Goal: Task Accomplishment & Management: Manage account settings

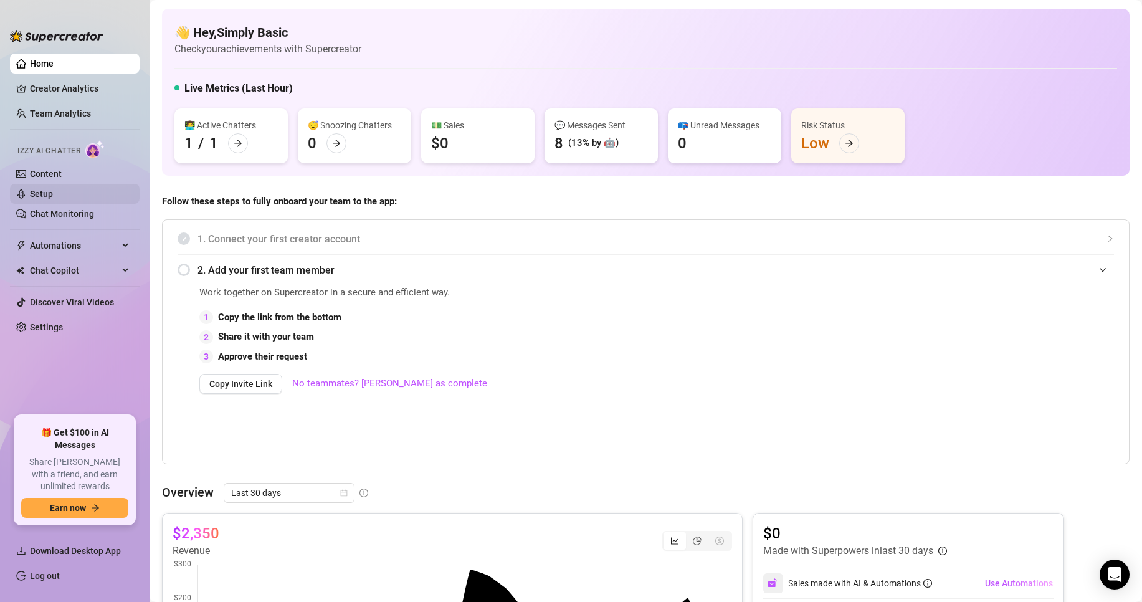
click at [53, 193] on link "Setup" at bounding box center [41, 194] width 23 height 10
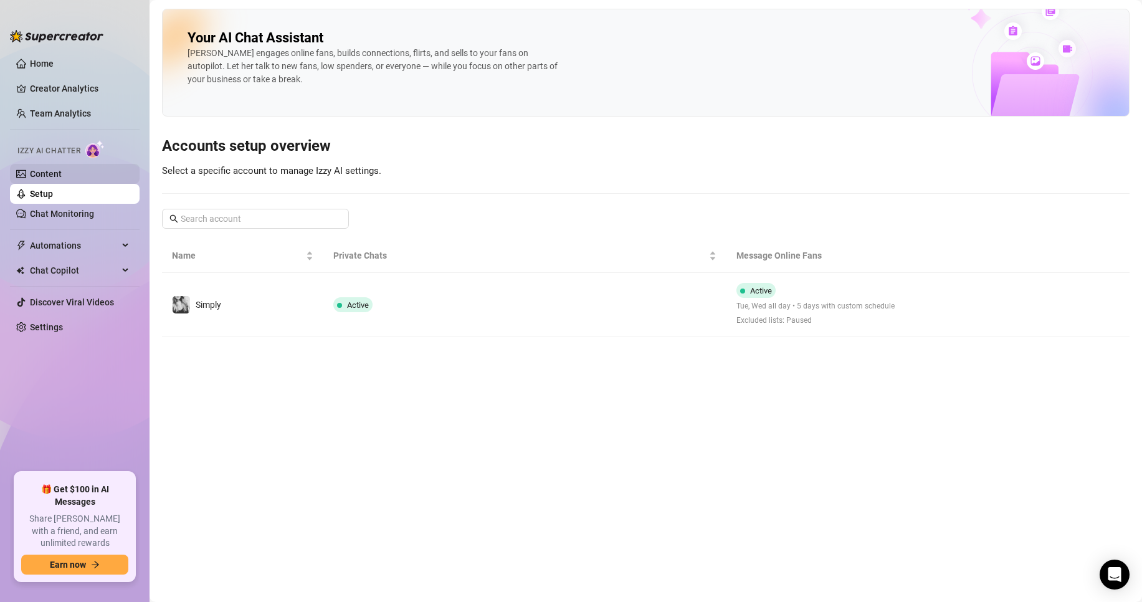
click at [62, 174] on link "Content" at bounding box center [46, 174] width 32 height 10
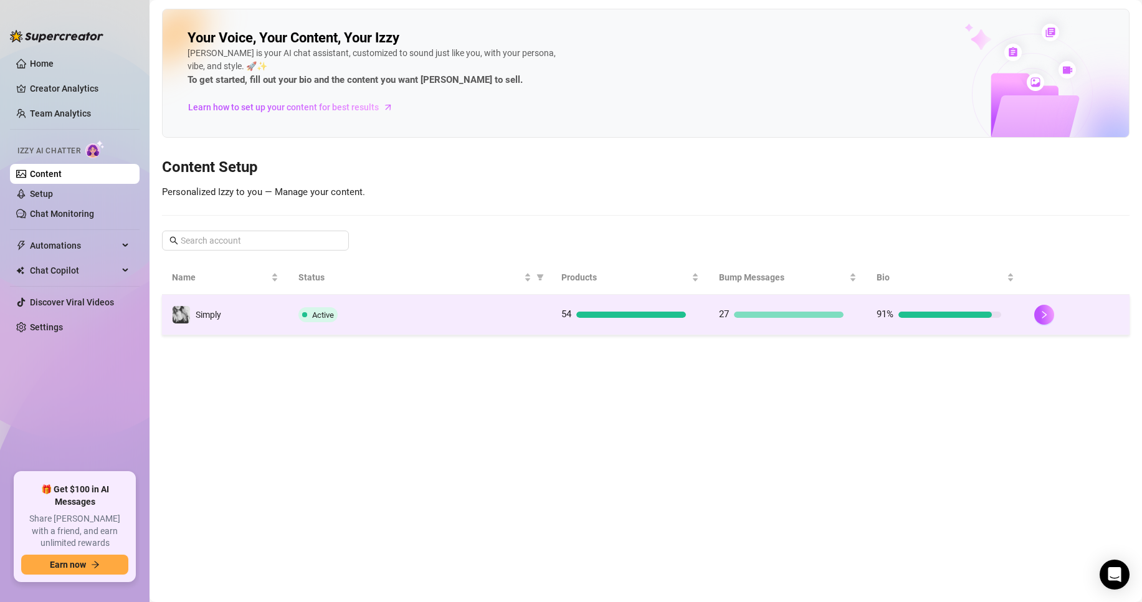
click at [634, 306] on td "54" at bounding box center [630, 315] width 158 height 40
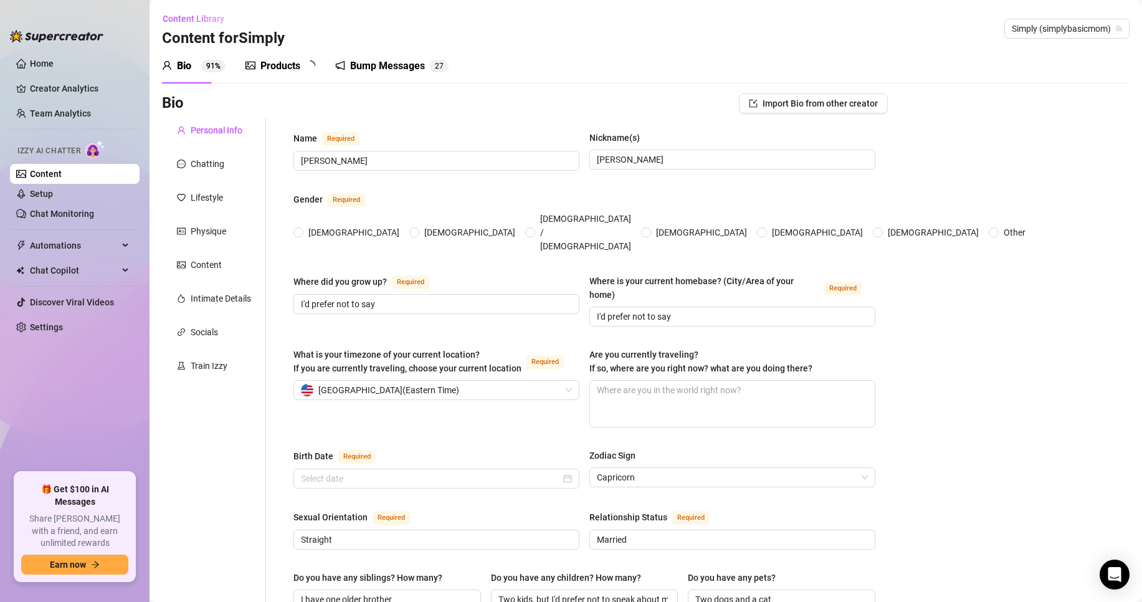
radio input "true"
type input "January 11th, 1988"
click at [301, 74] on div "Products 4 0" at bounding box center [284, 66] width 78 height 35
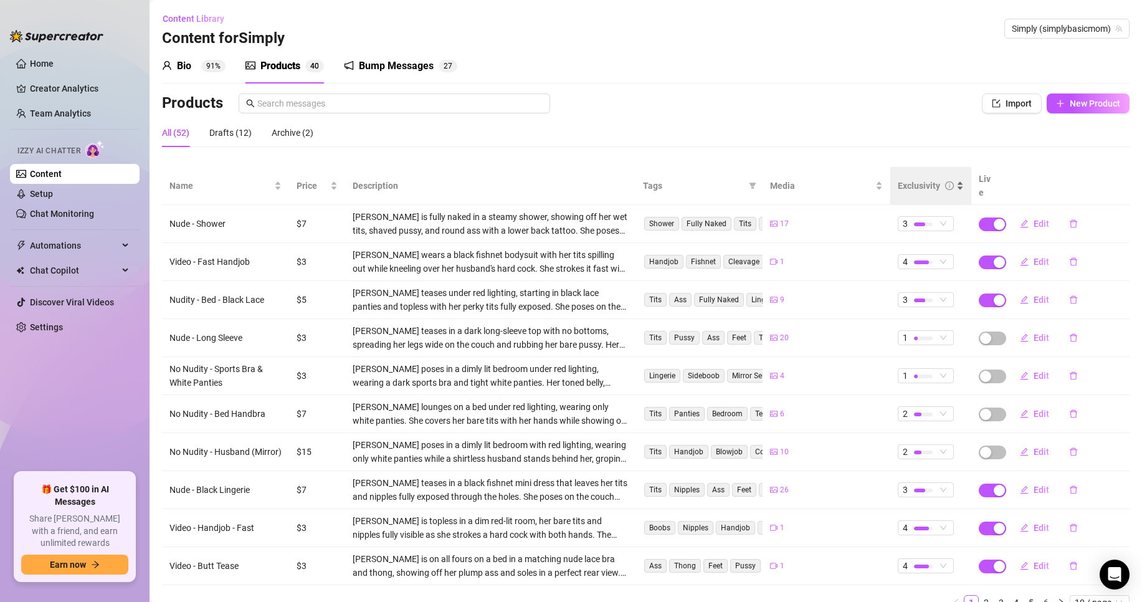
click at [945, 186] on div "Exclusivity" at bounding box center [931, 186] width 66 height 14
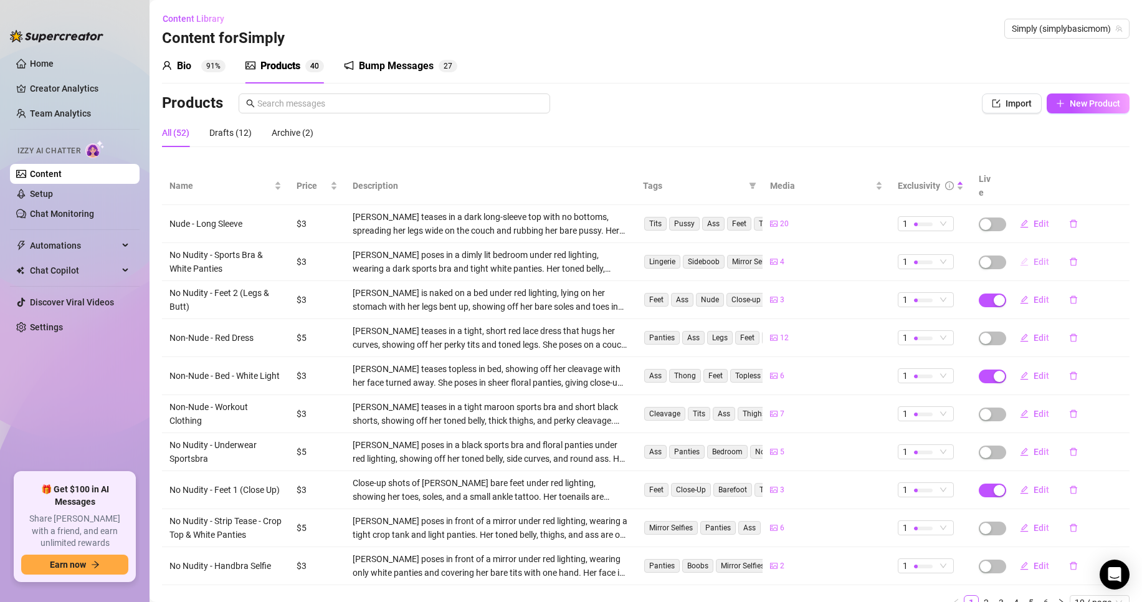
click at [1034, 257] on span "Edit" at bounding box center [1042, 262] width 16 height 10
type textarea "Type your message here..."
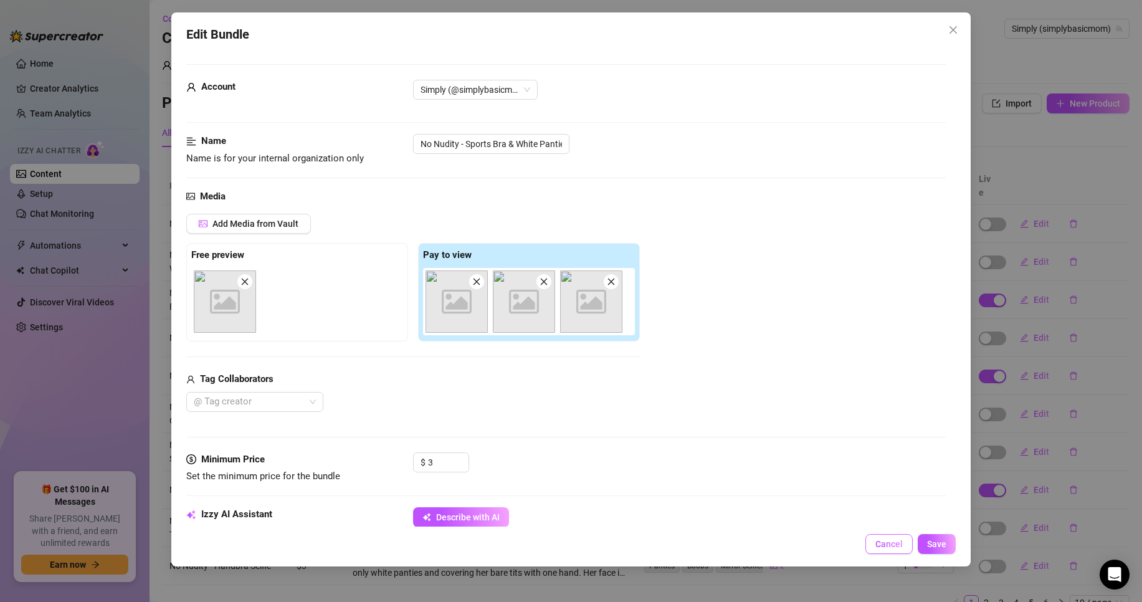
click at [904, 542] on button "Cancel" at bounding box center [888, 544] width 47 height 20
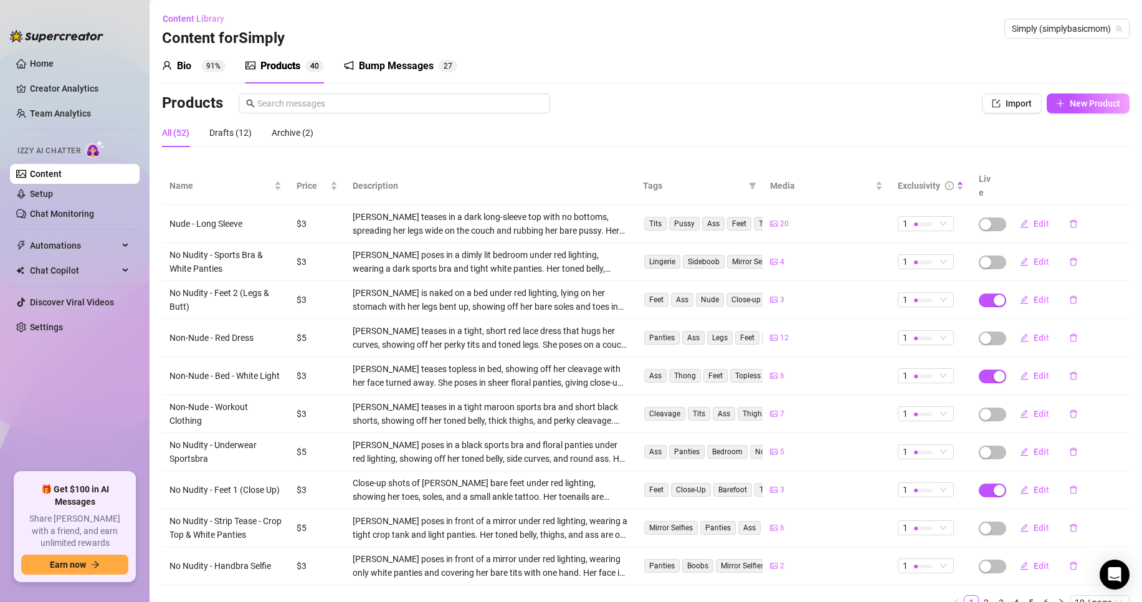
scroll to position [42, 0]
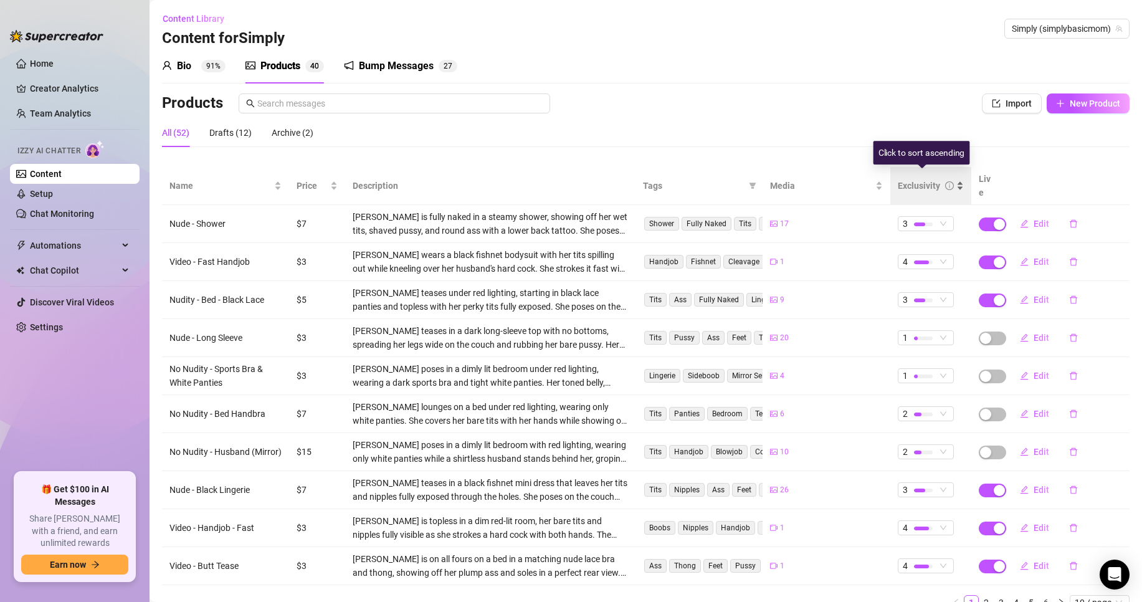
click at [926, 185] on div "Exclusivity" at bounding box center [919, 186] width 42 height 14
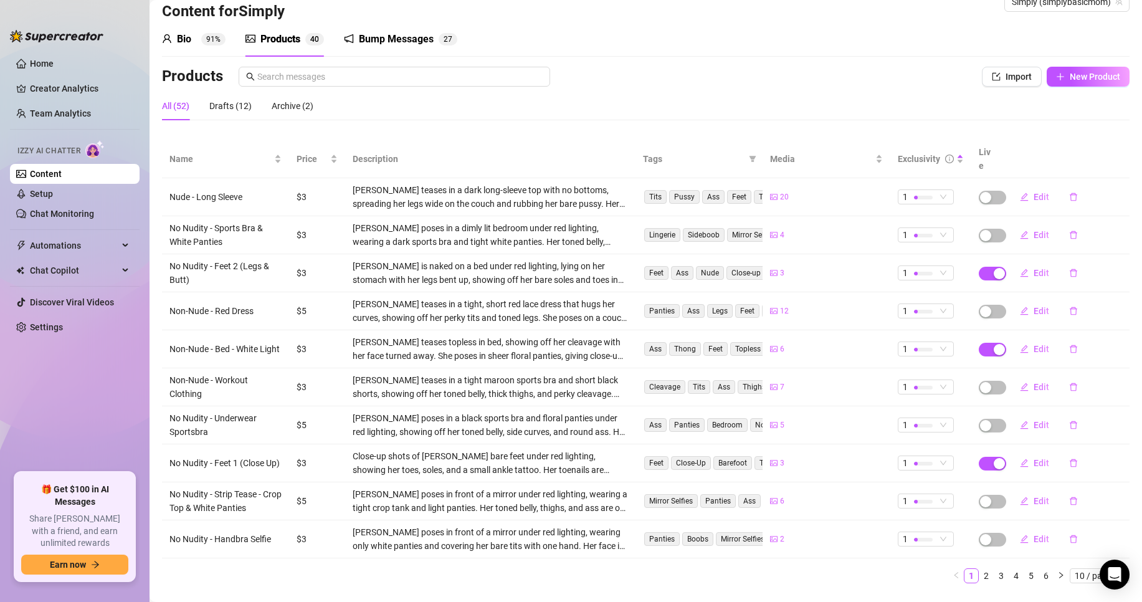
scroll to position [42, 0]
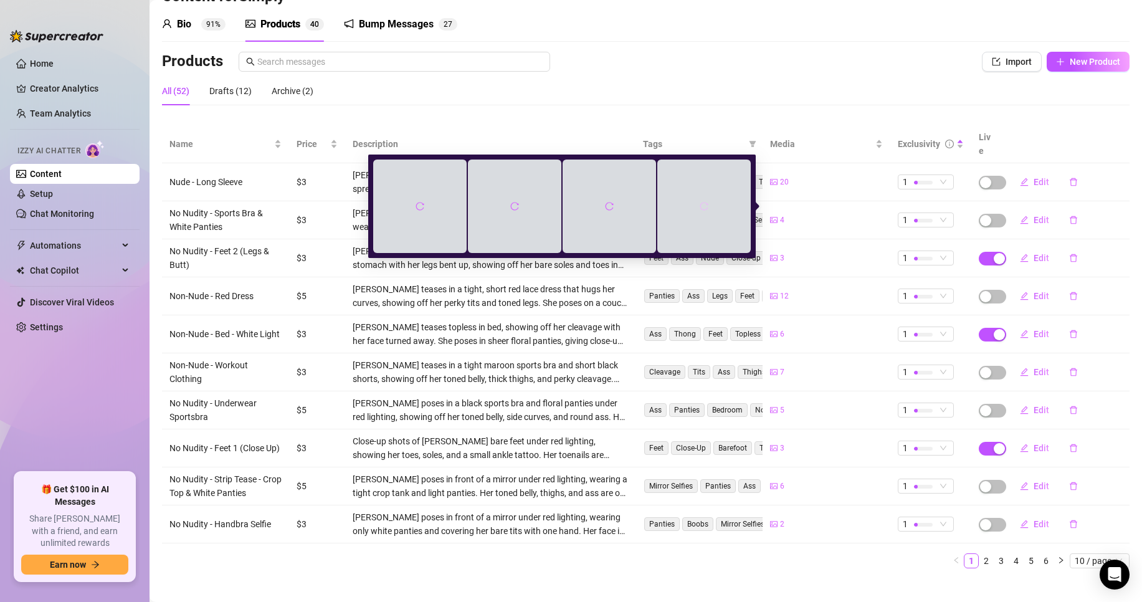
click at [704, 207] on icon "reload" at bounding box center [704, 206] width 9 height 9
click at [848, 219] on td "4" at bounding box center [826, 220] width 127 height 38
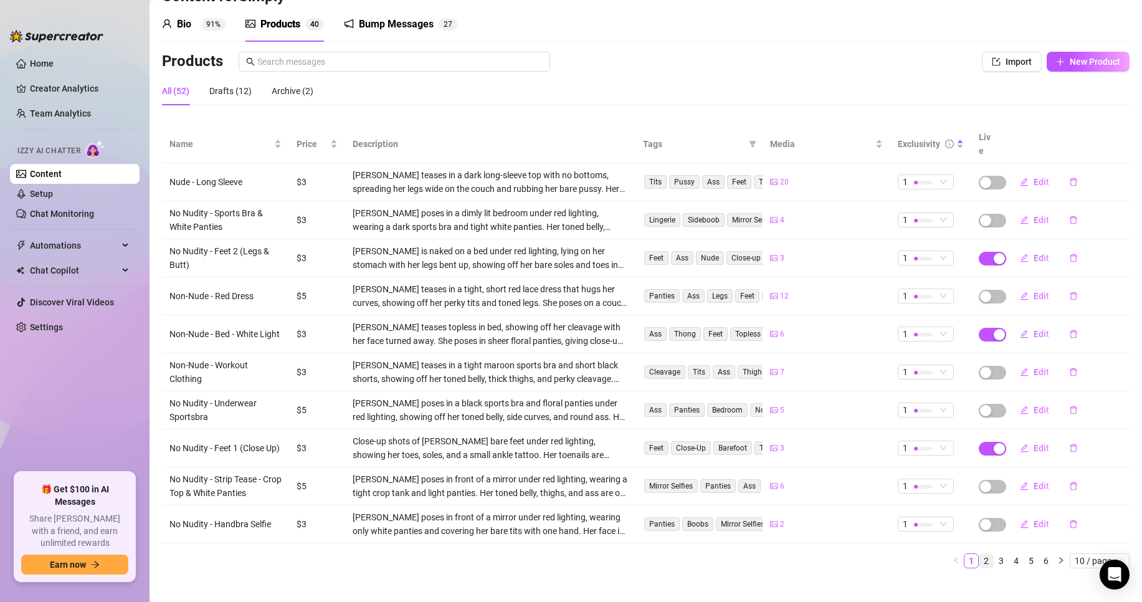
click at [979, 554] on link "2" at bounding box center [986, 561] width 14 height 14
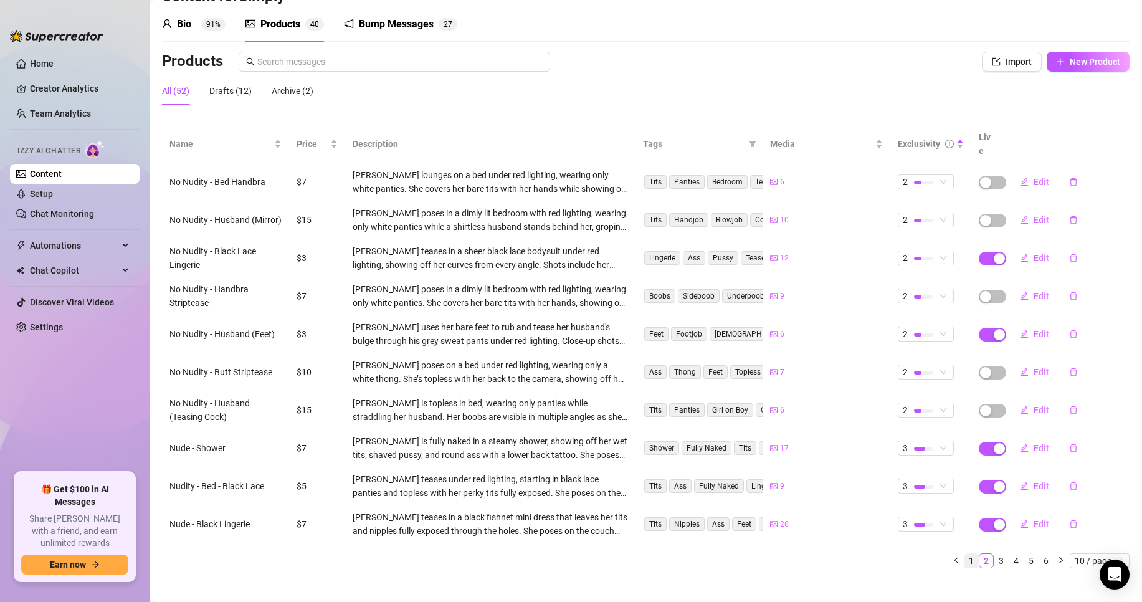
click at [964, 554] on link "1" at bounding box center [971, 561] width 14 height 14
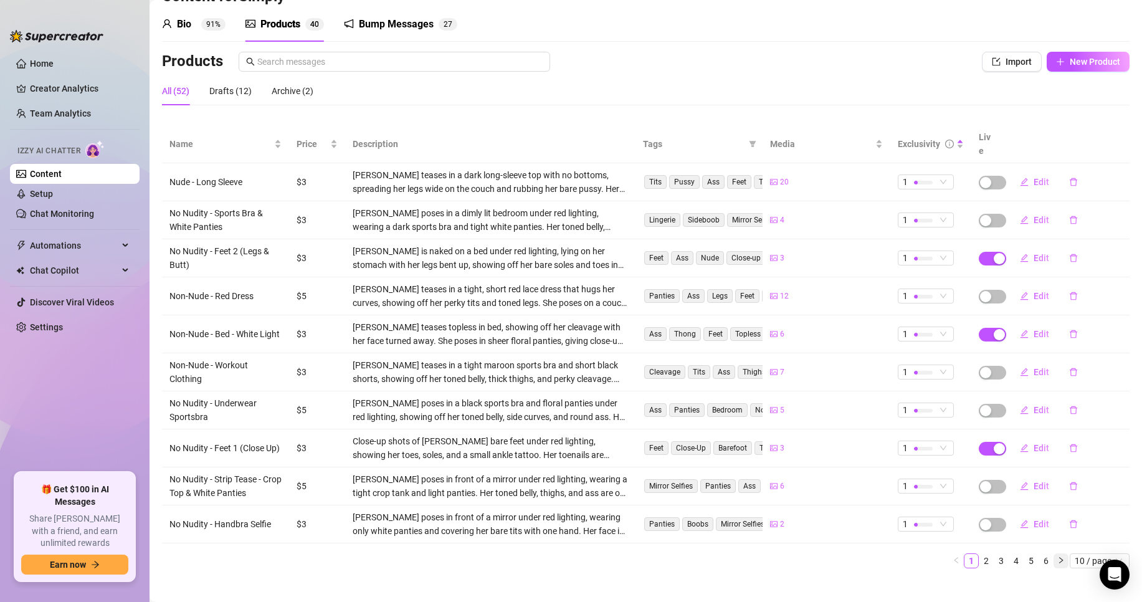
click at [1057, 556] on icon "right" at bounding box center [1060, 559] width 7 height 7
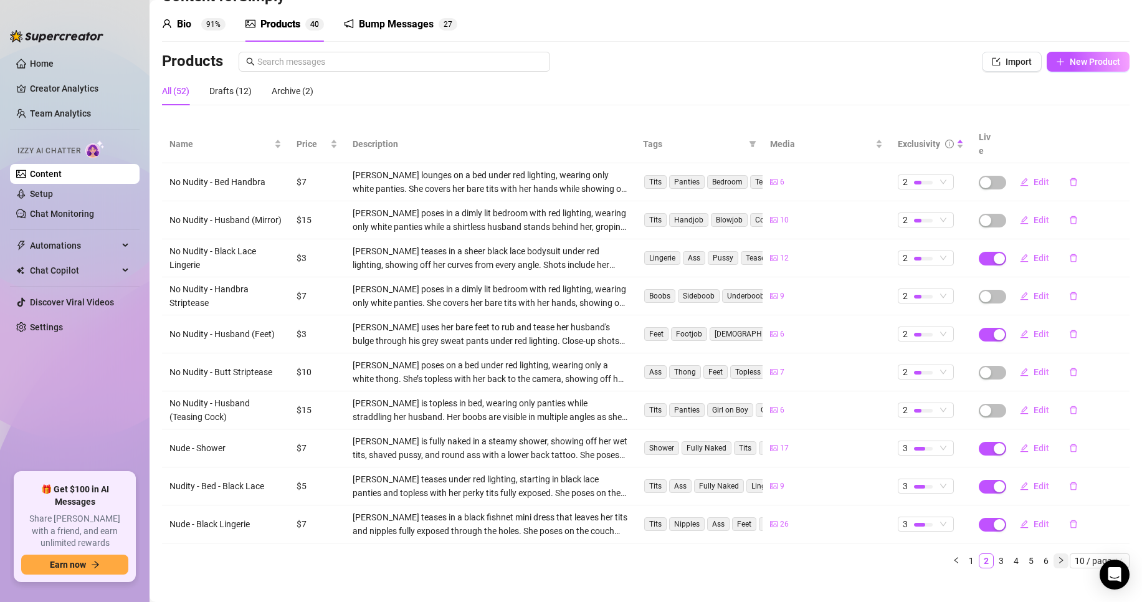
click at [1057, 556] on icon "right" at bounding box center [1060, 559] width 7 height 7
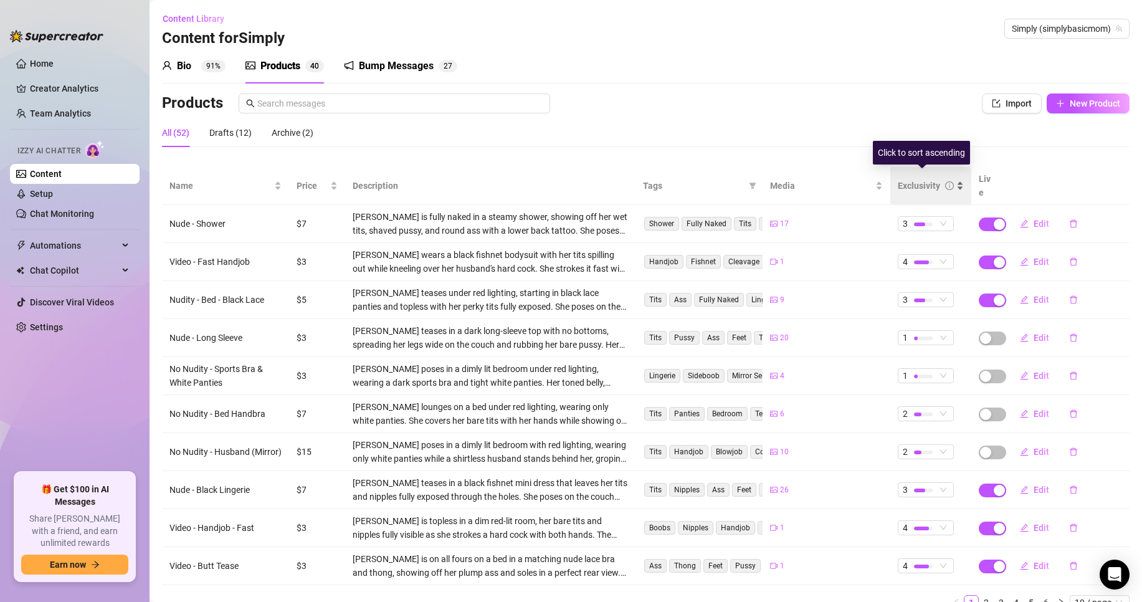
click at [950, 185] on div "Exclusivity" at bounding box center [931, 186] width 66 height 14
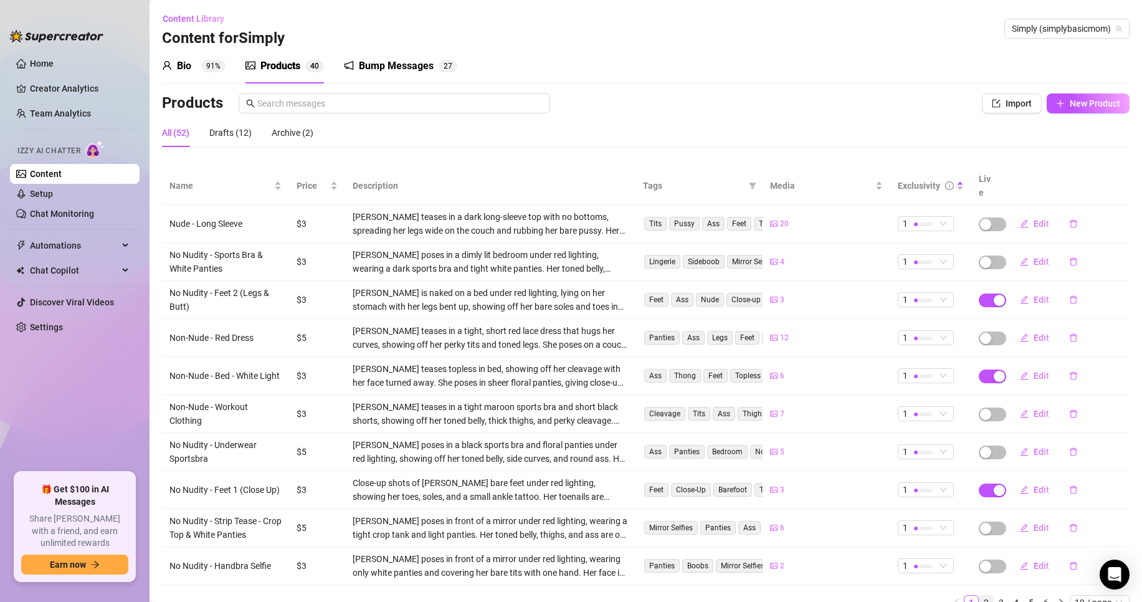
click at [979, 596] on link "2" at bounding box center [986, 603] width 14 height 14
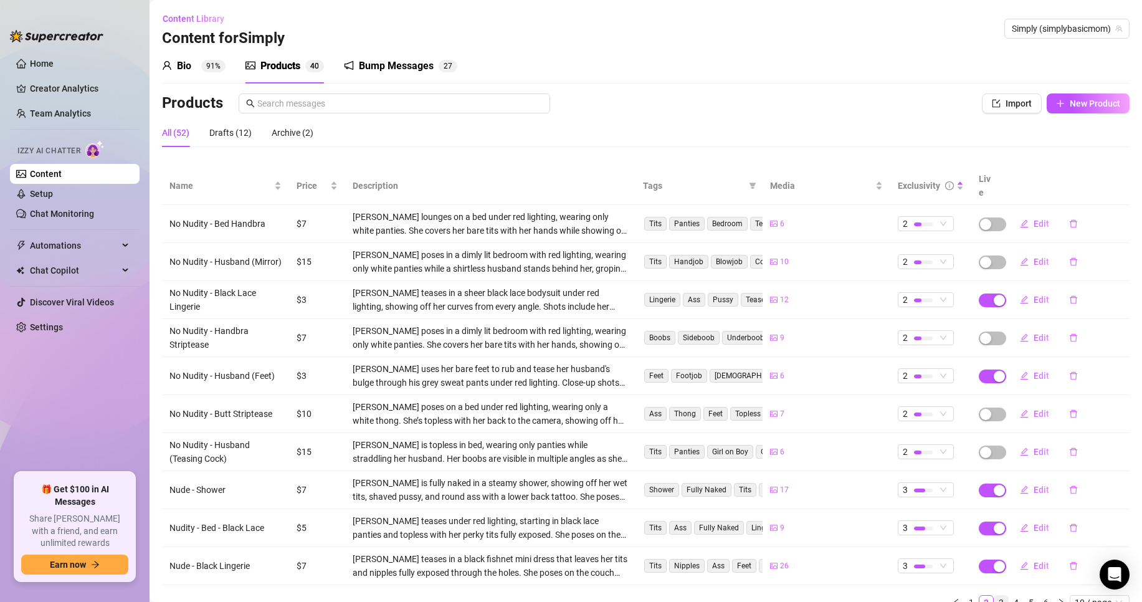
click at [994, 596] on link "3" at bounding box center [1001, 603] width 14 height 14
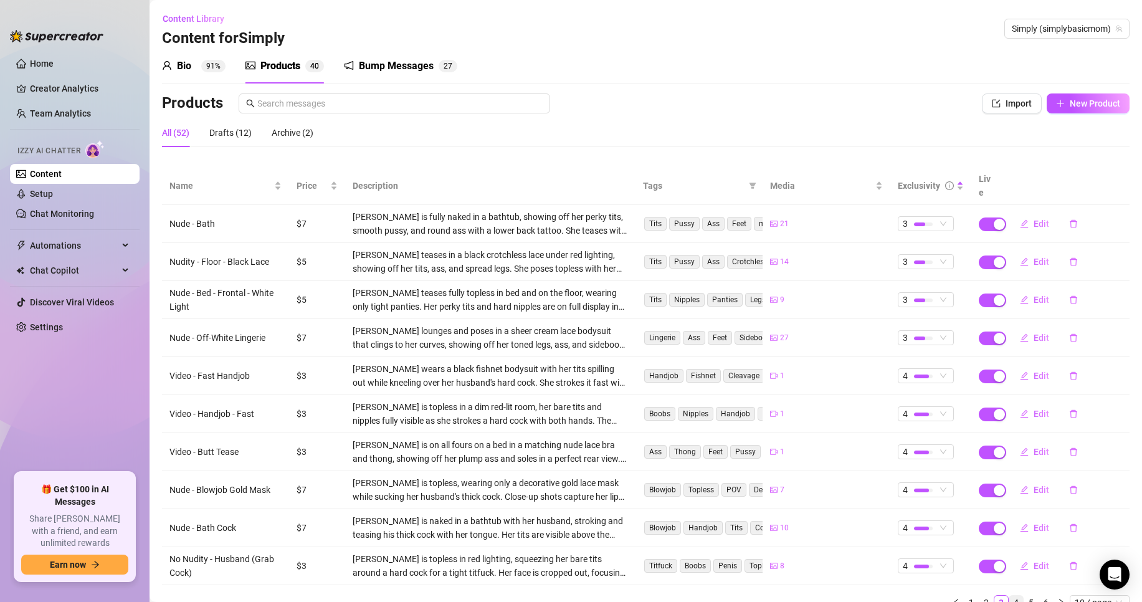
click at [1009, 596] on link "4" at bounding box center [1016, 603] width 14 height 14
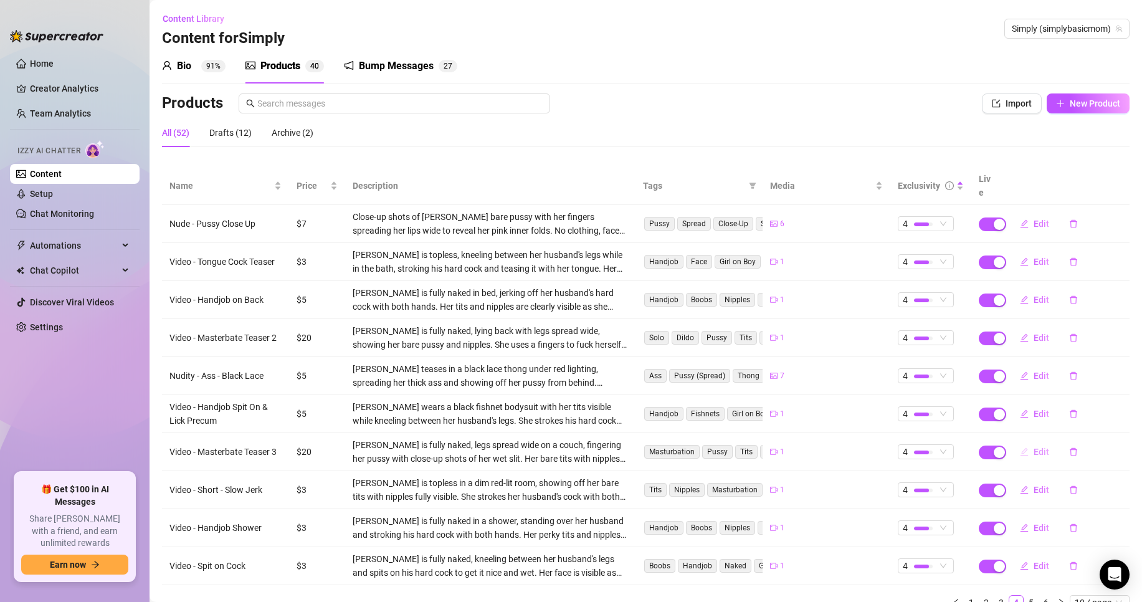
click at [1024, 442] on button "Edit" at bounding box center [1034, 452] width 49 height 20
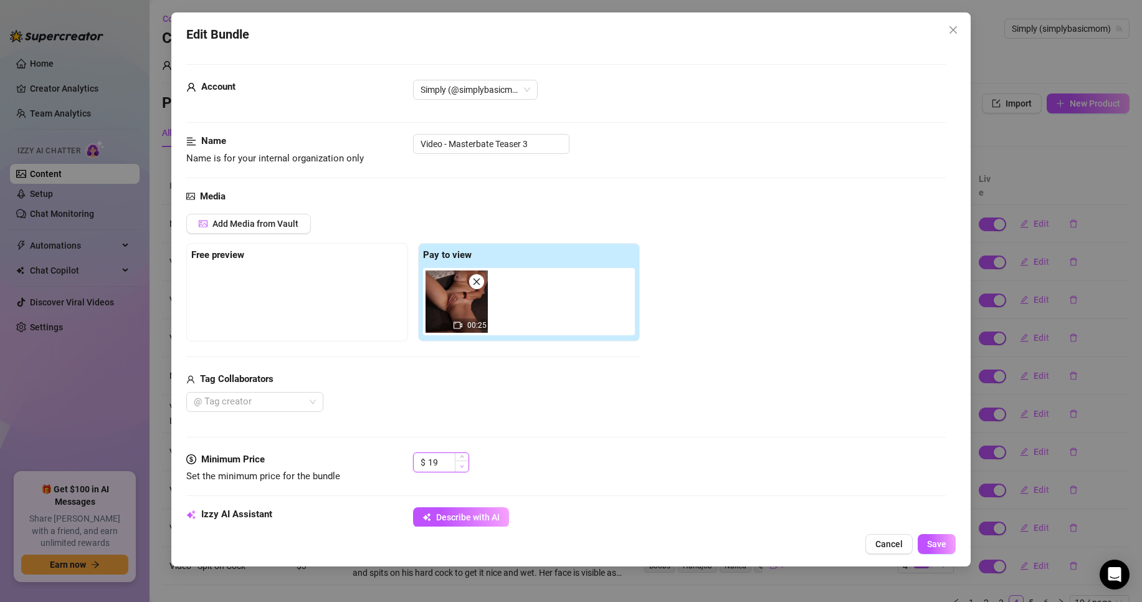
click at [464, 467] on icon "down" at bounding box center [462, 466] width 4 height 4
type input "15"
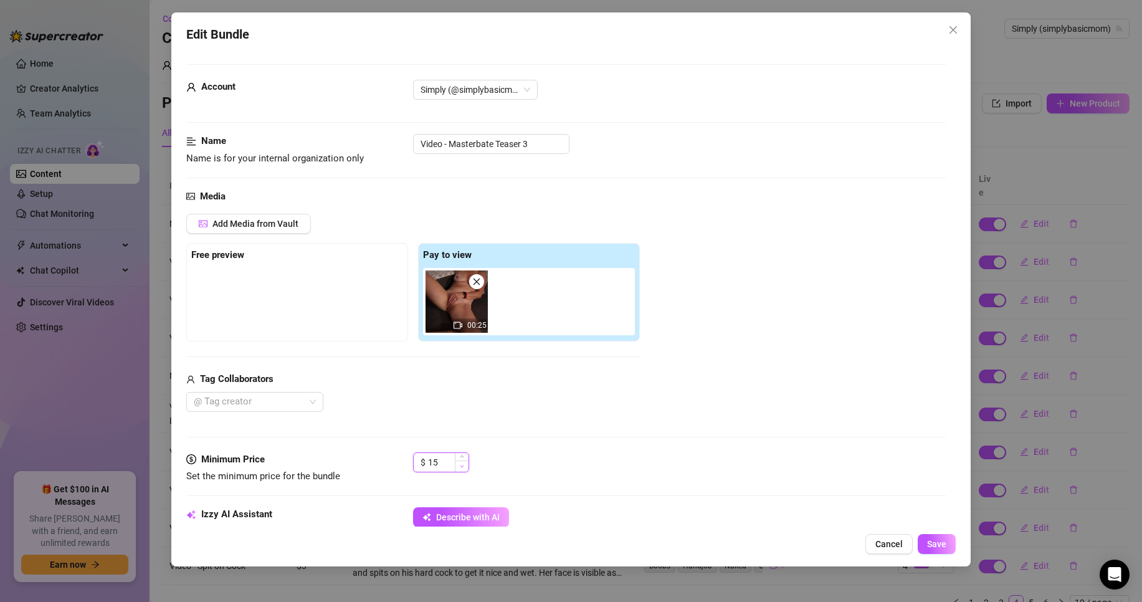
click at [464, 467] on icon "down" at bounding box center [462, 466] width 4 height 4
click at [930, 548] on span "Save" at bounding box center [936, 544] width 19 height 10
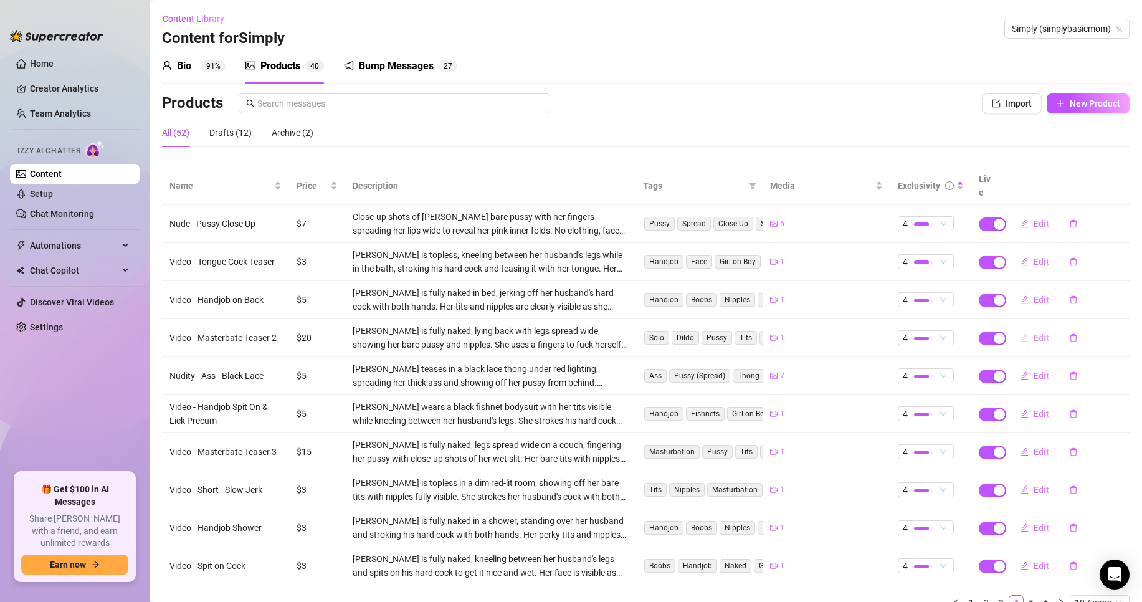
click at [1034, 333] on span "Edit" at bounding box center [1042, 338] width 16 height 10
type textarea "Type your message here..."
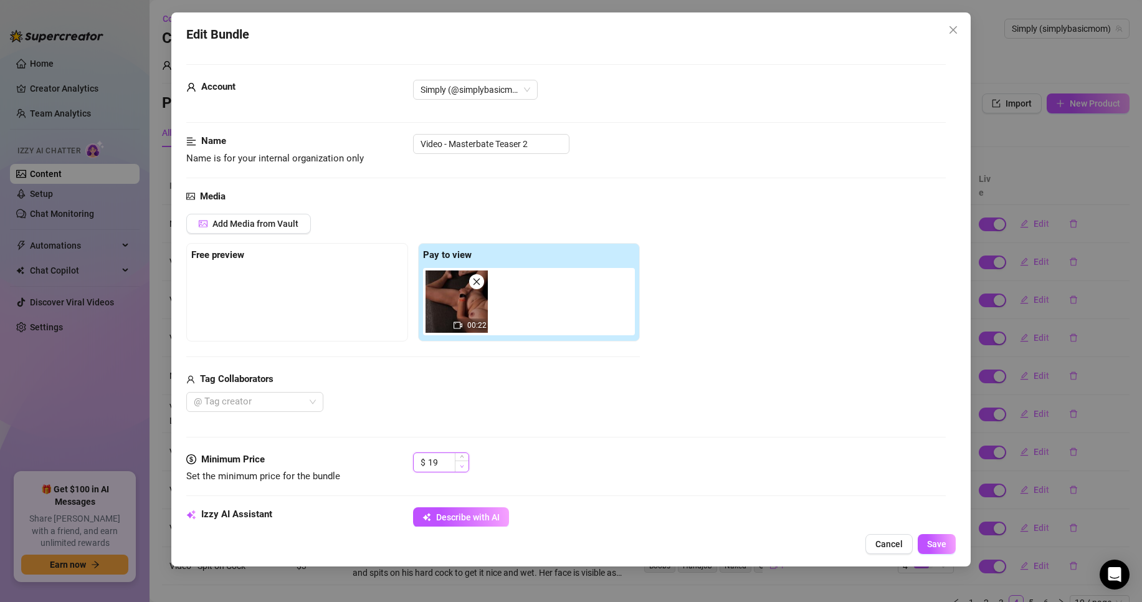
click at [464, 468] on icon "down" at bounding box center [462, 466] width 4 height 4
type input "15"
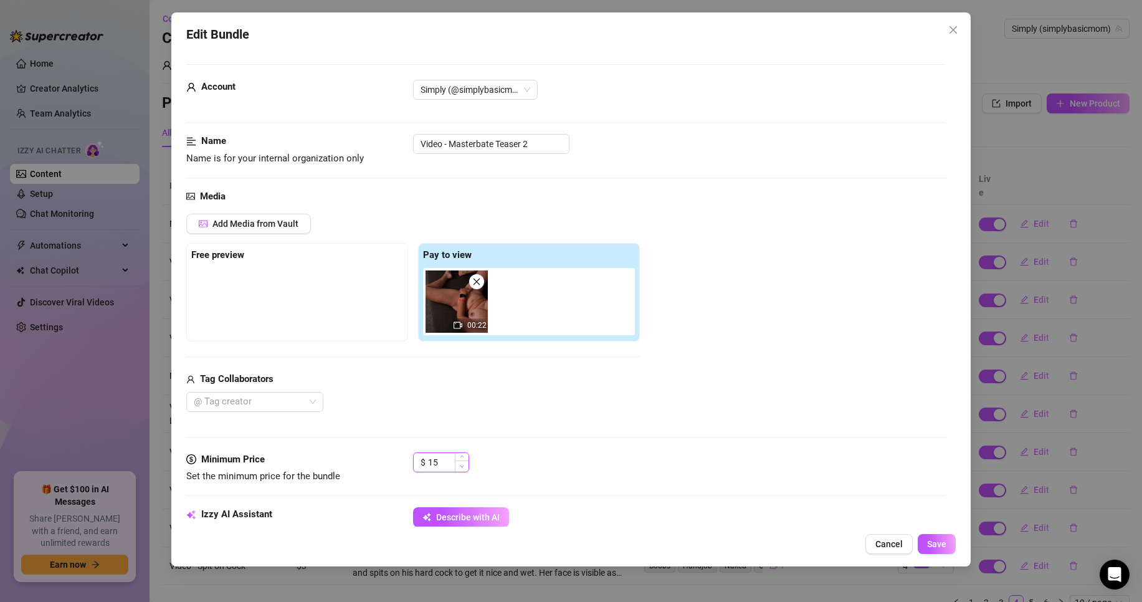
click at [464, 468] on icon "down" at bounding box center [462, 466] width 4 height 4
click at [951, 546] on button "Save" at bounding box center [937, 544] width 38 height 20
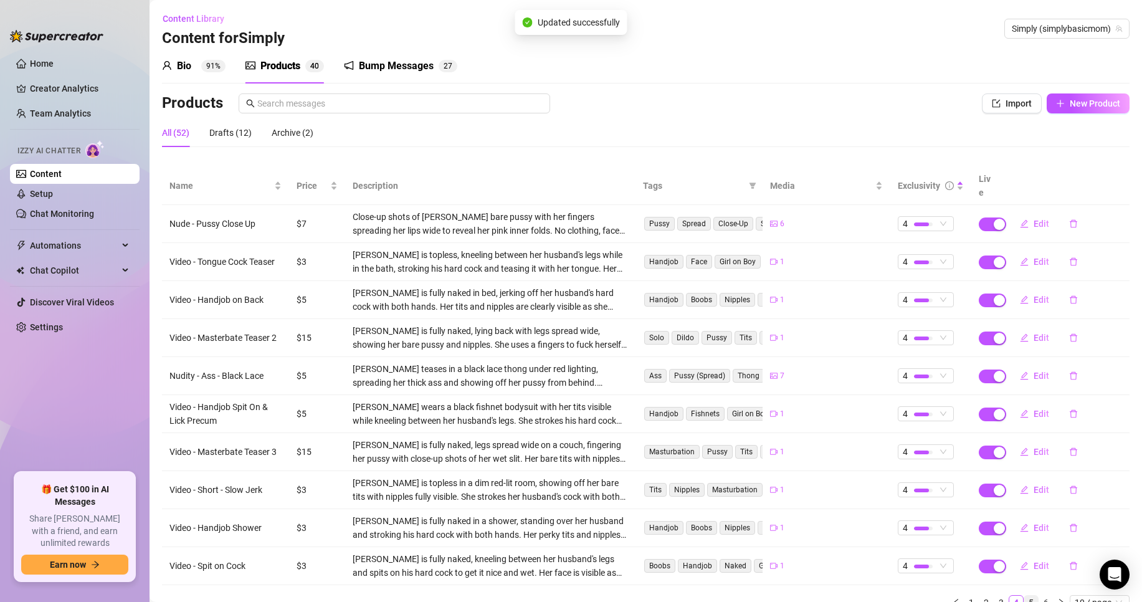
click at [1024, 596] on link "5" at bounding box center [1031, 603] width 14 height 14
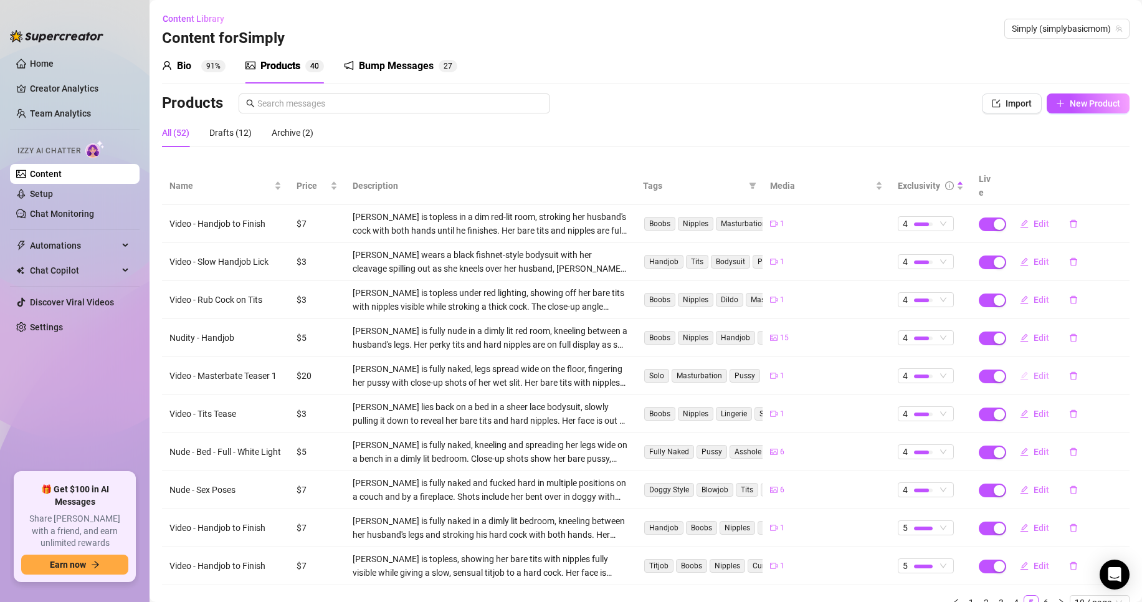
click at [1034, 371] on span "Edit" at bounding box center [1042, 376] width 16 height 10
type textarea "Type your message here..."
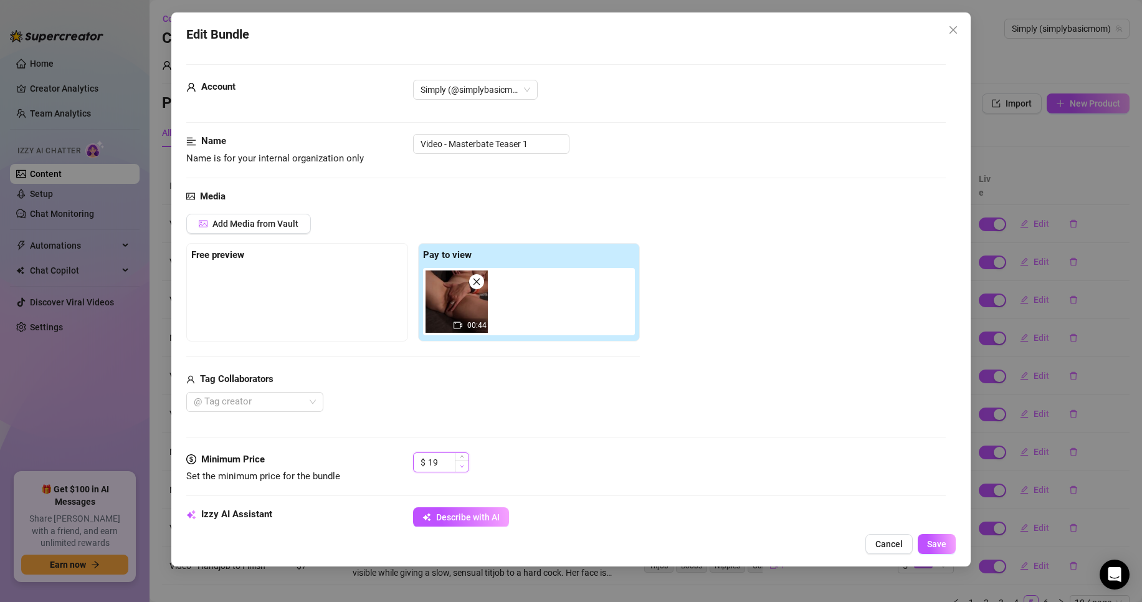
click at [463, 468] on span "Decrease Value" at bounding box center [462, 465] width 14 height 11
click at [464, 468] on span "Decrease Value" at bounding box center [462, 465] width 14 height 11
type input "15"
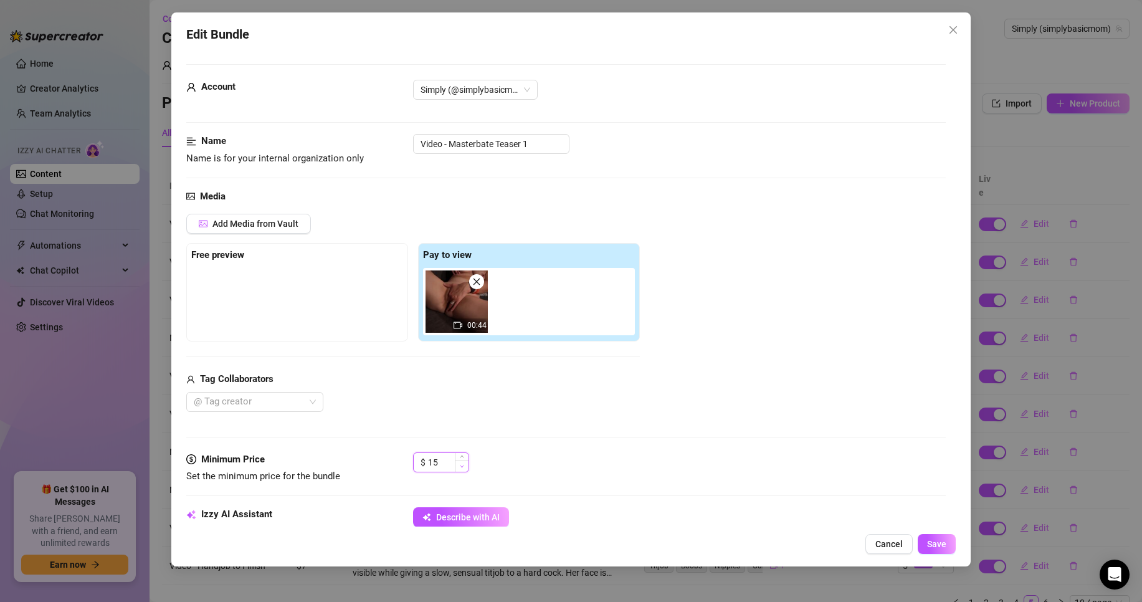
click at [464, 468] on span "Decrease Value" at bounding box center [462, 465] width 14 height 11
click at [934, 547] on span "Save" at bounding box center [936, 544] width 19 height 10
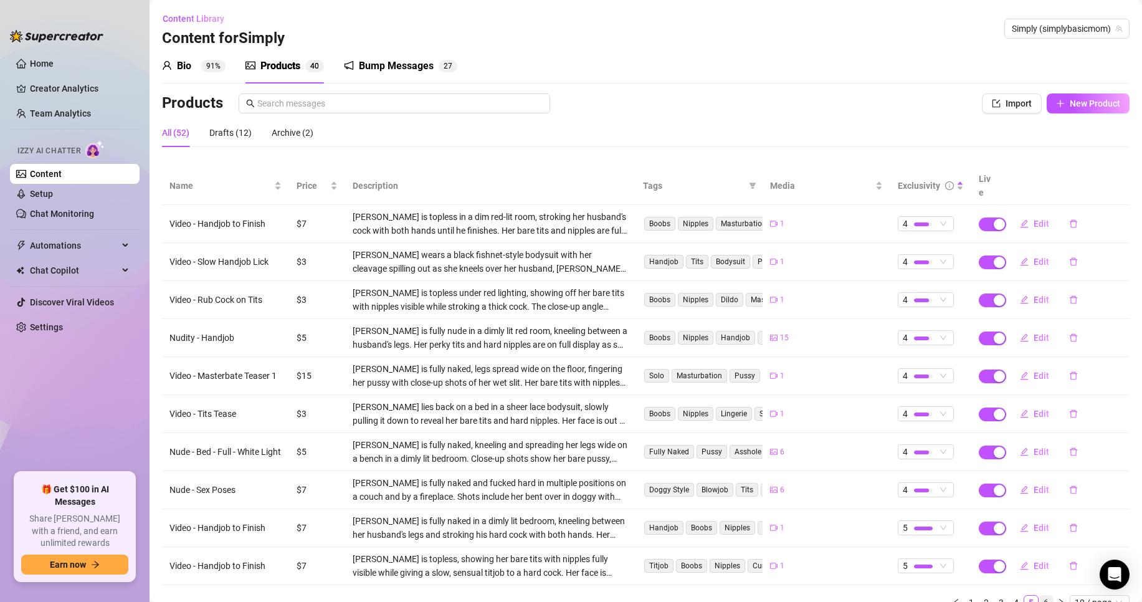
click at [1039, 596] on link "6" at bounding box center [1046, 603] width 14 height 14
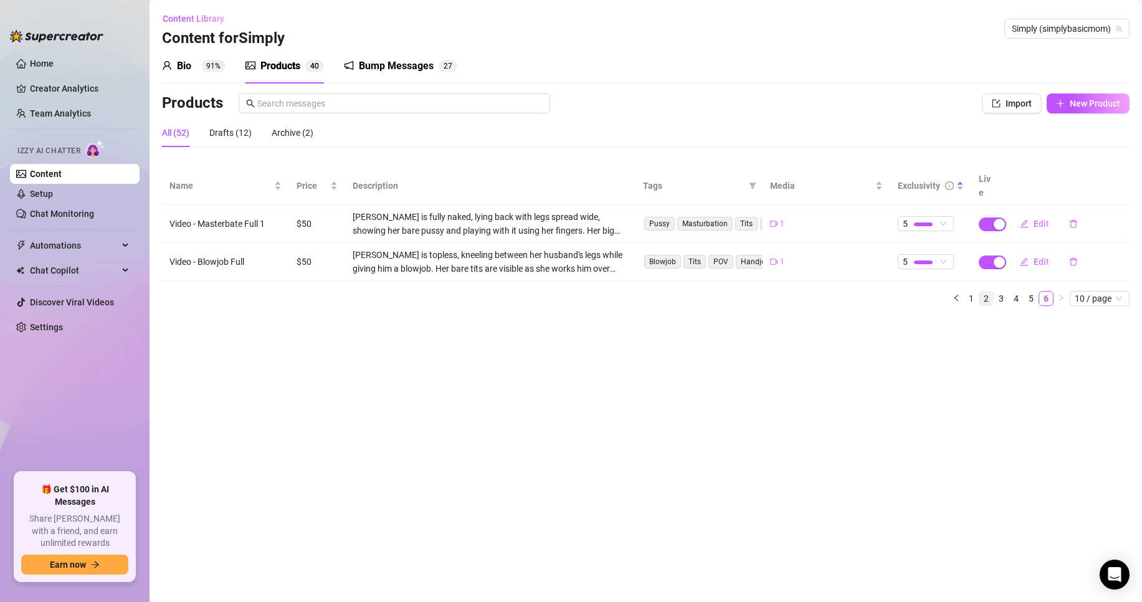
click at [988, 292] on link "2" at bounding box center [986, 299] width 14 height 14
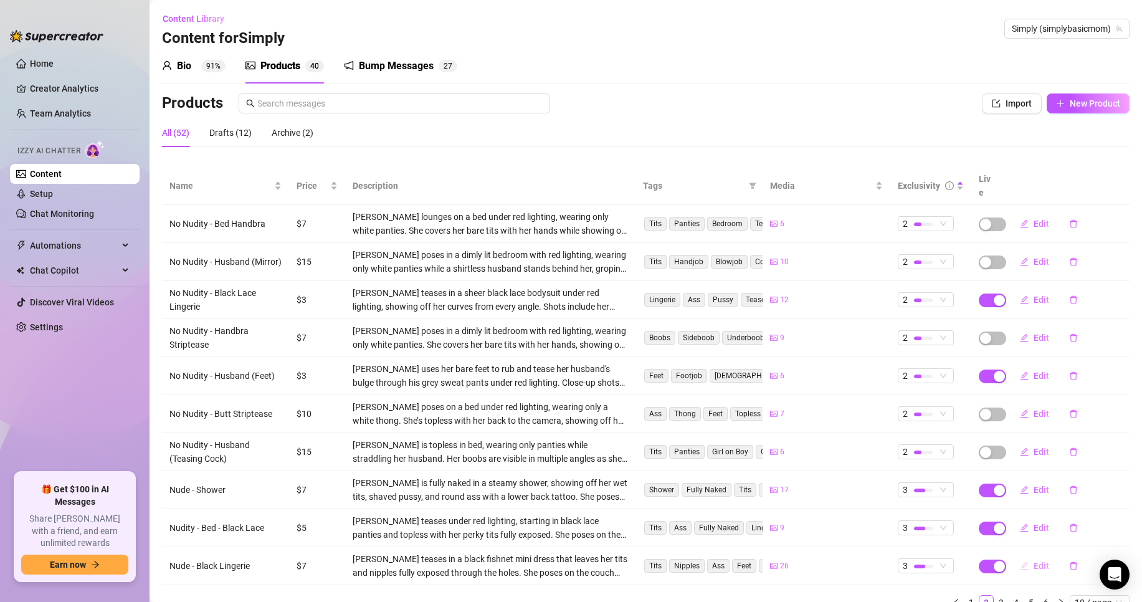
click at [1020, 556] on button "Edit" at bounding box center [1034, 566] width 49 height 20
type textarea "Type your message here..."
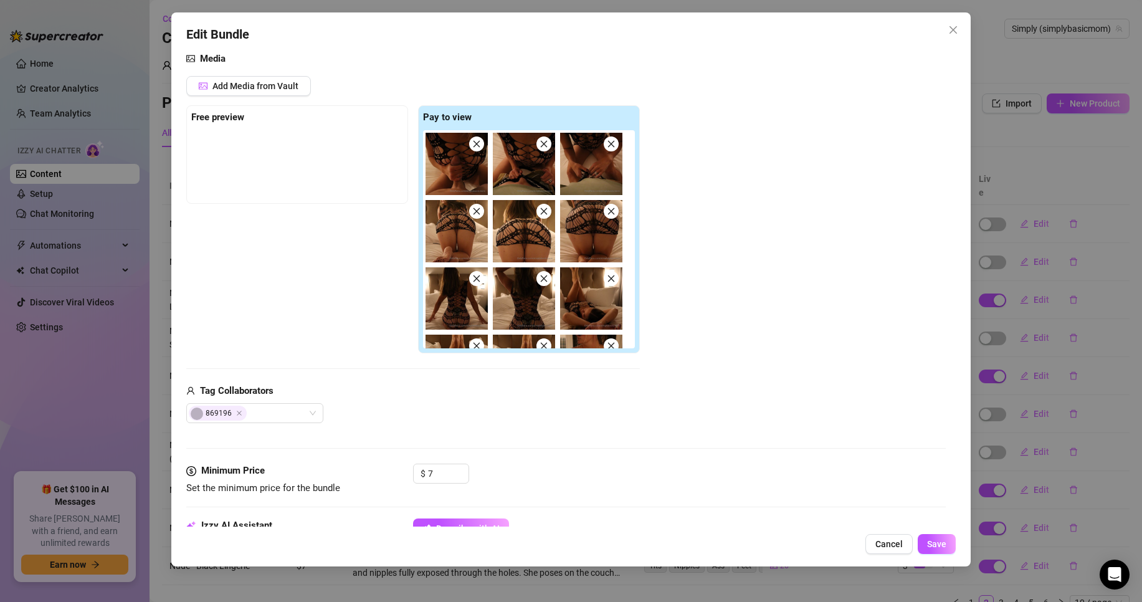
scroll to position [187, 0]
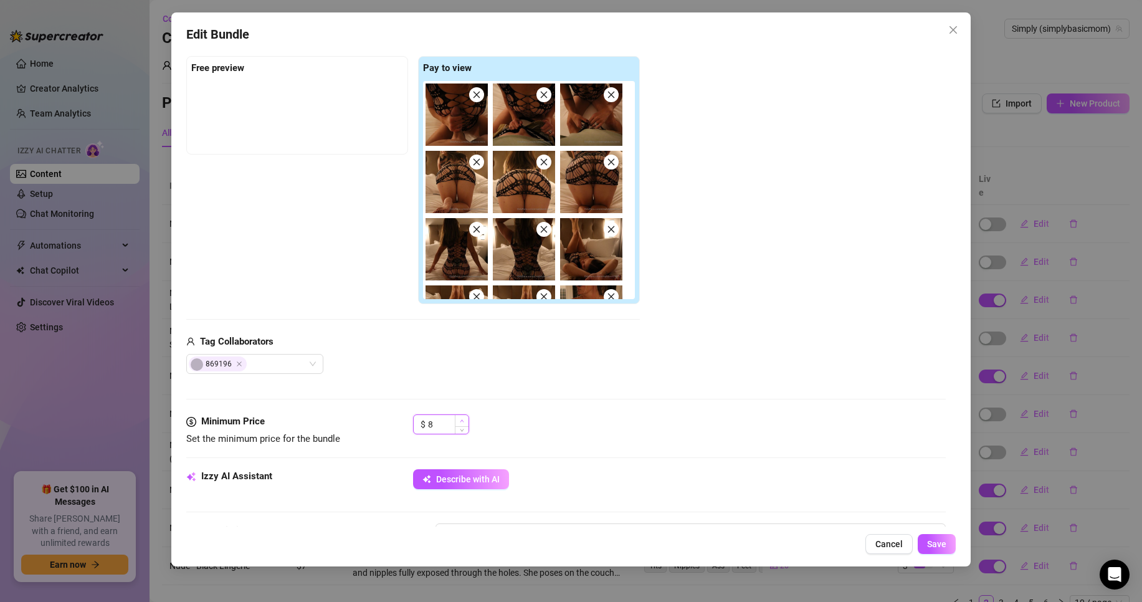
click at [460, 421] on icon "up" at bounding box center [462, 421] width 4 height 4
type input "10"
click at [460, 421] on icon "up" at bounding box center [462, 421] width 4 height 4
click at [934, 543] on span "Save" at bounding box center [936, 544] width 19 height 10
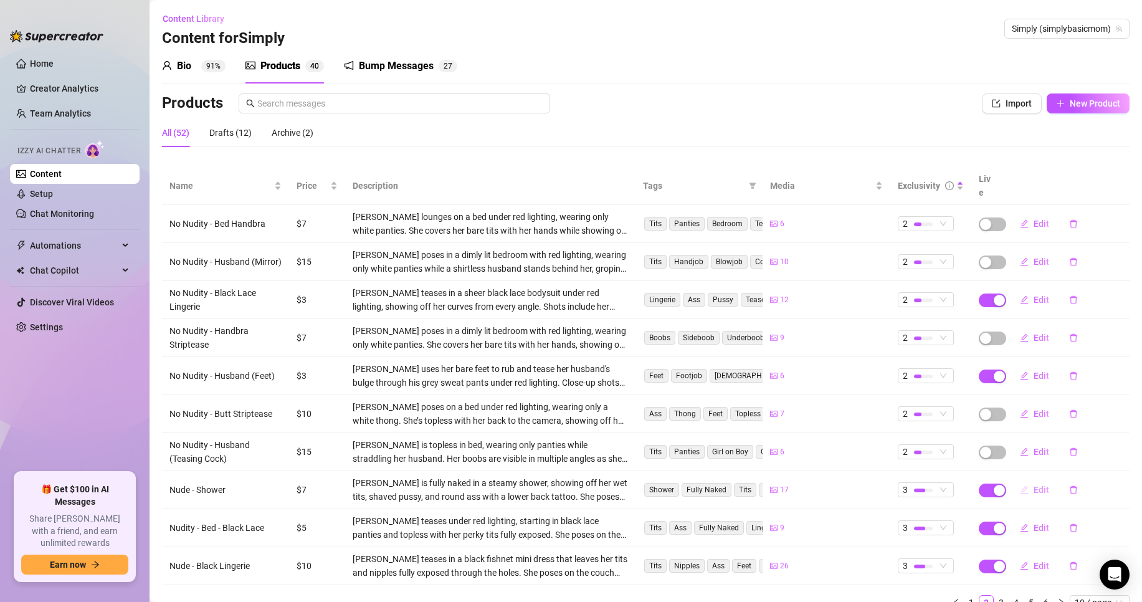
click at [1034, 485] on span "Edit" at bounding box center [1042, 490] width 16 height 10
type textarea "Type your message here..."
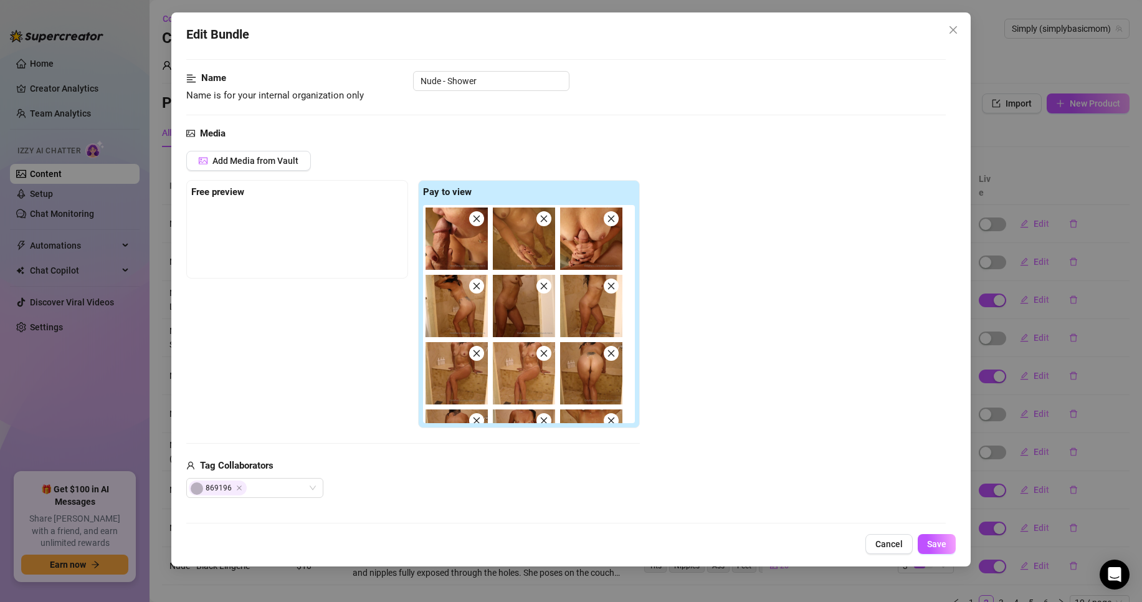
scroll to position [125, 0]
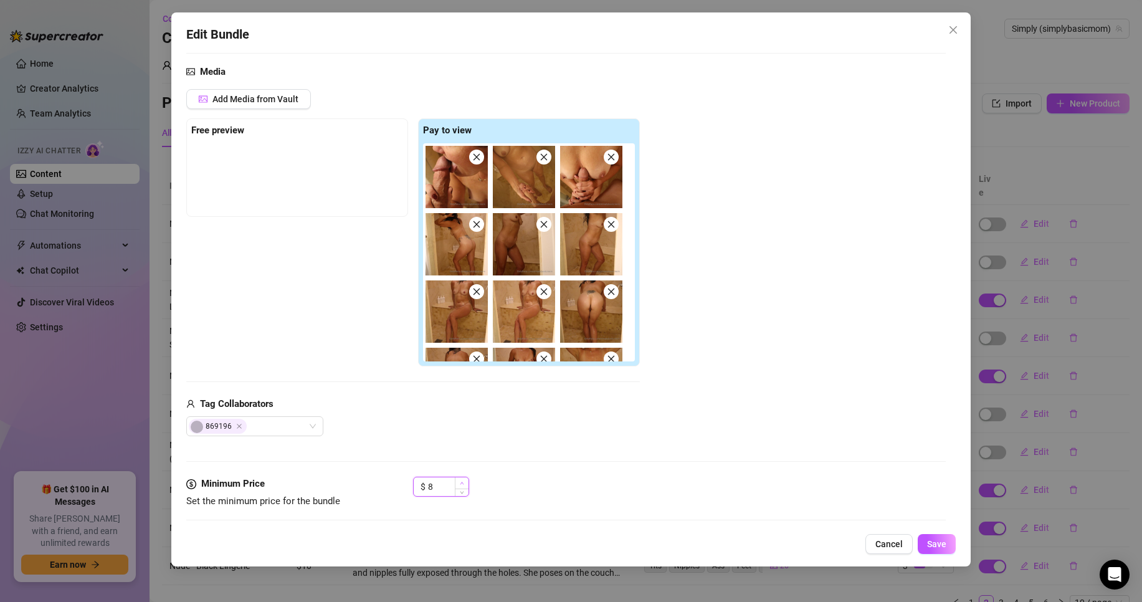
click at [462, 484] on span "Increase Value" at bounding box center [462, 482] width 14 height 11
click at [462, 484] on icon "up" at bounding box center [462, 483] width 4 height 4
type input "10"
click at [462, 484] on icon "up" at bounding box center [462, 483] width 4 height 4
click at [939, 549] on button "Save" at bounding box center [937, 544] width 38 height 20
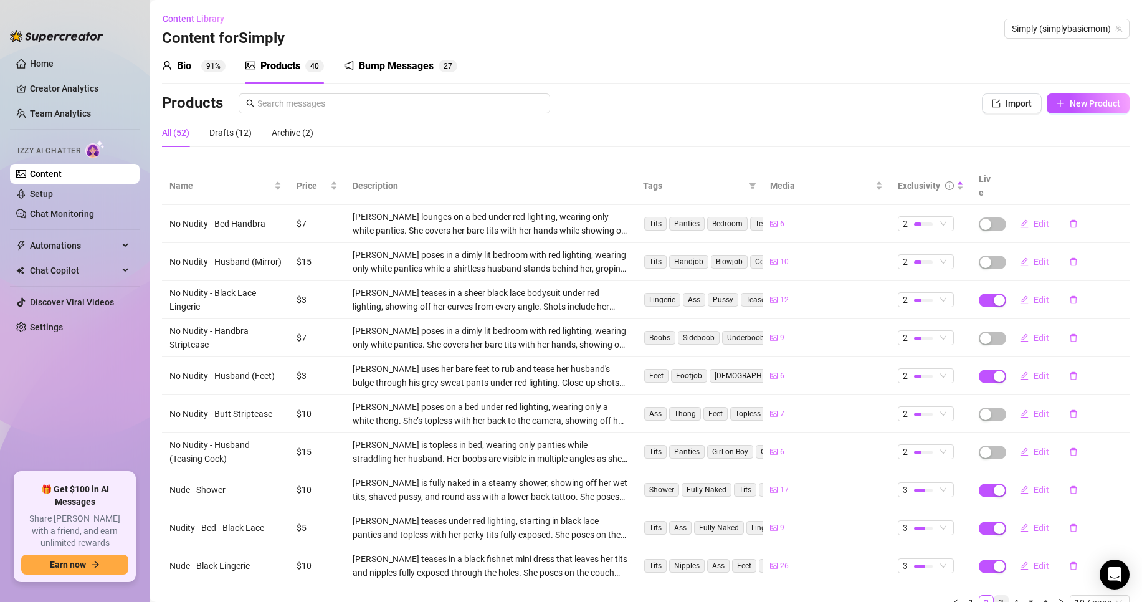
click at [994, 596] on link "3" at bounding box center [1001, 603] width 14 height 14
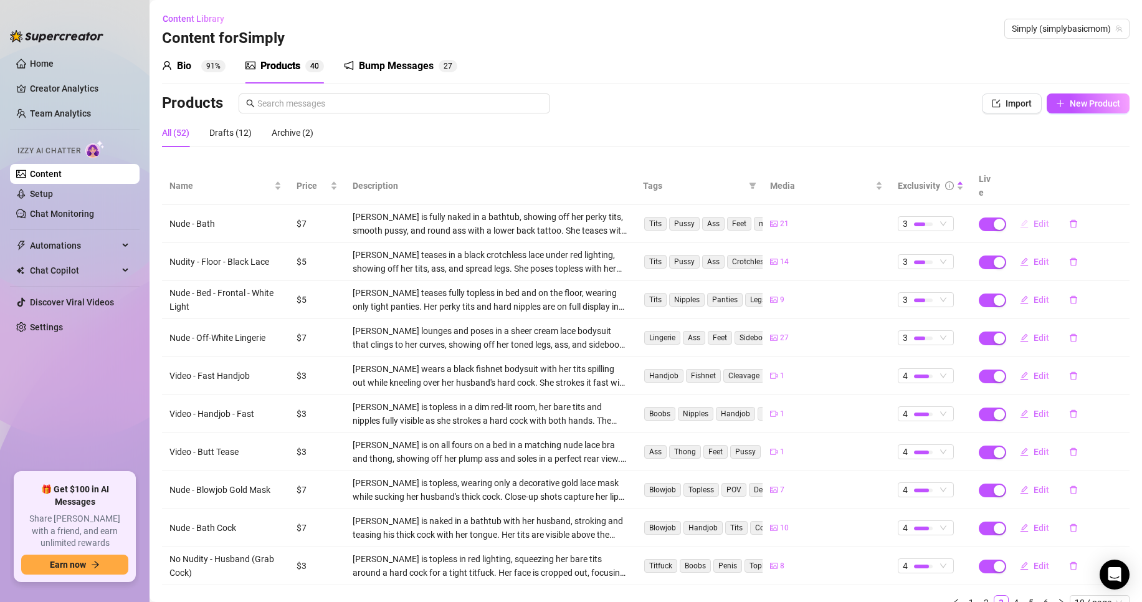
click at [1034, 219] on span "Edit" at bounding box center [1042, 224] width 16 height 10
type textarea "Type your message here..."
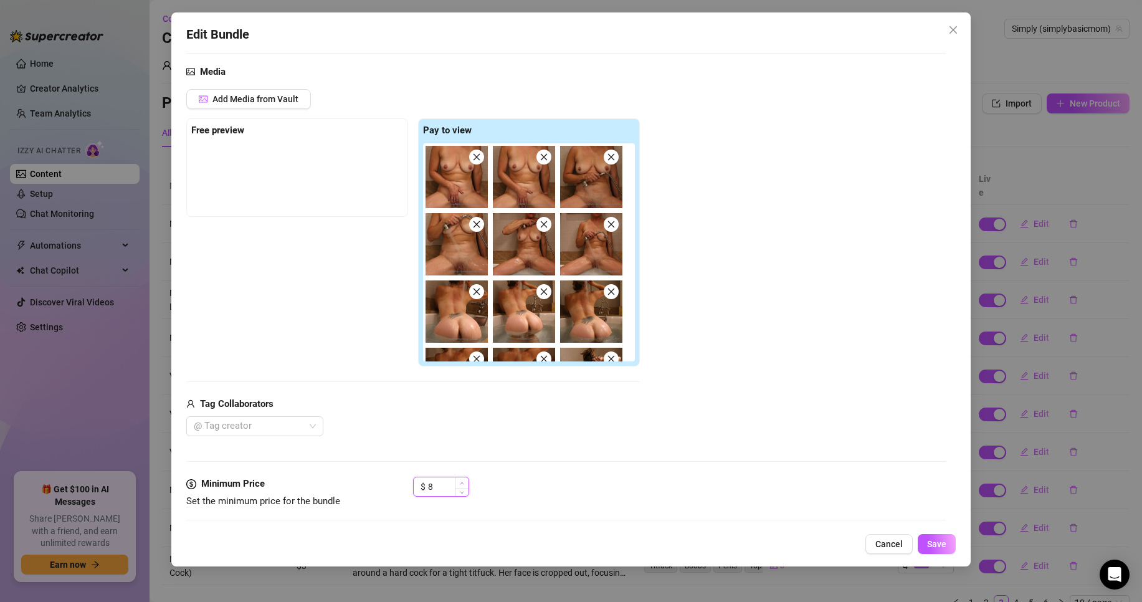
click at [465, 483] on span "Increase Value" at bounding box center [462, 482] width 14 height 11
type input "10"
click at [465, 483] on span "Increase Value" at bounding box center [462, 482] width 14 height 11
click at [938, 539] on span "Save" at bounding box center [936, 544] width 19 height 10
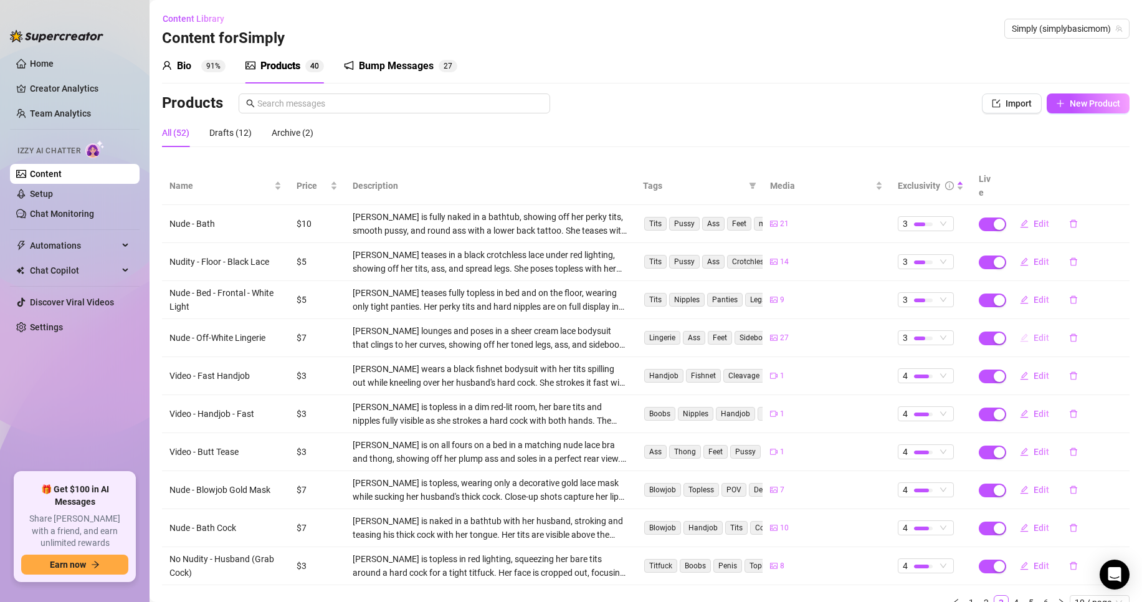
click at [1039, 328] on button "Edit" at bounding box center [1034, 338] width 49 height 20
type textarea "Type your message here..."
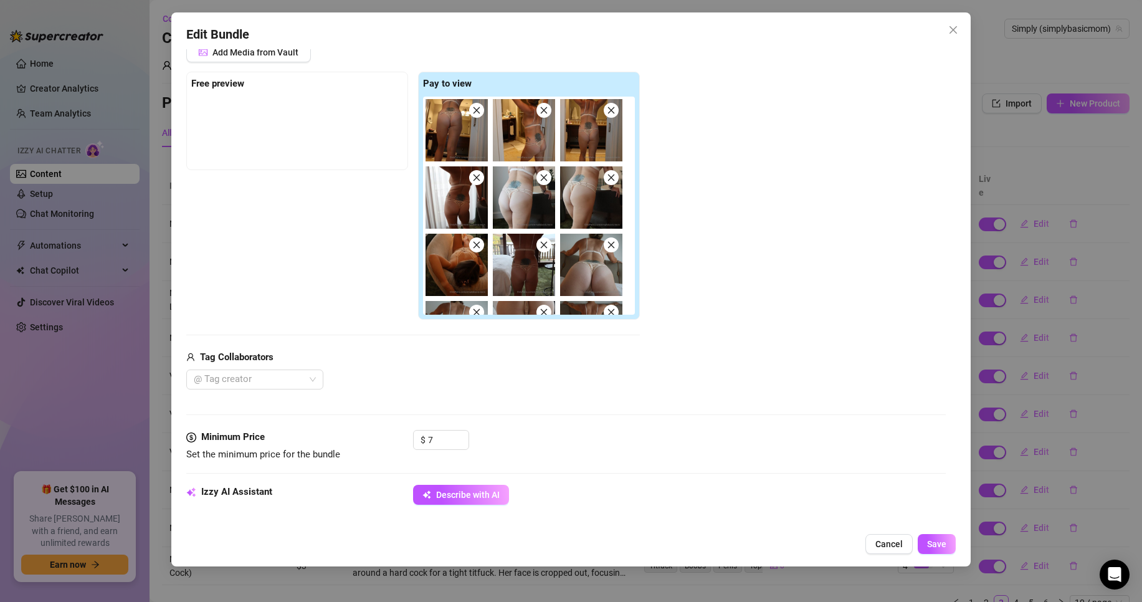
scroll to position [187, 0]
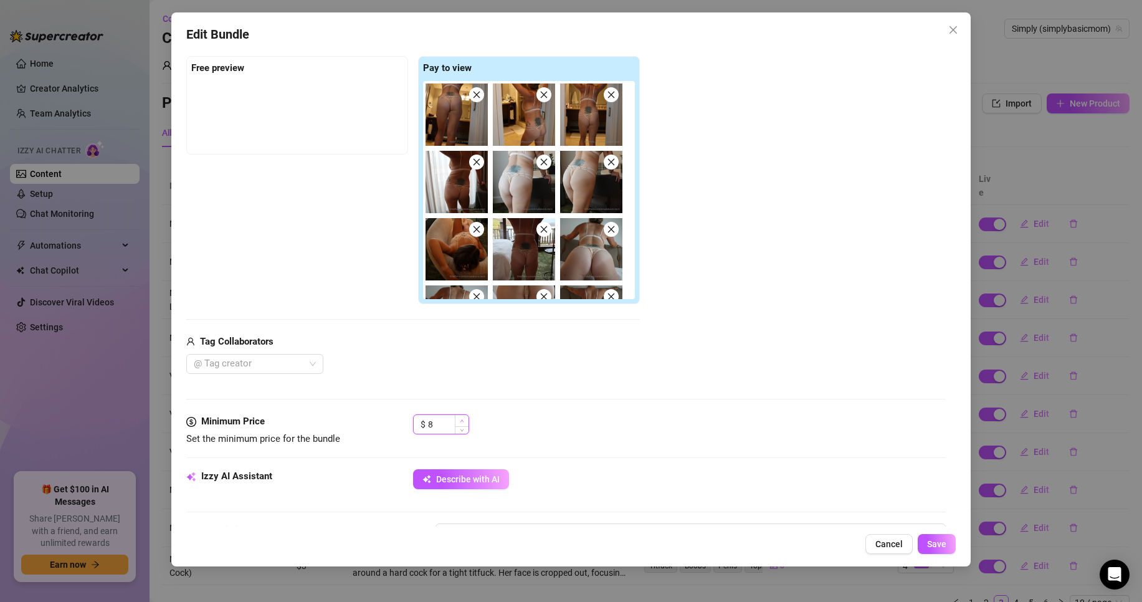
click at [462, 421] on icon "up" at bounding box center [462, 421] width 4 height 4
type input "10"
click at [462, 421] on icon "up" at bounding box center [462, 421] width 4 height 4
click at [950, 543] on button "Save" at bounding box center [937, 544] width 38 height 20
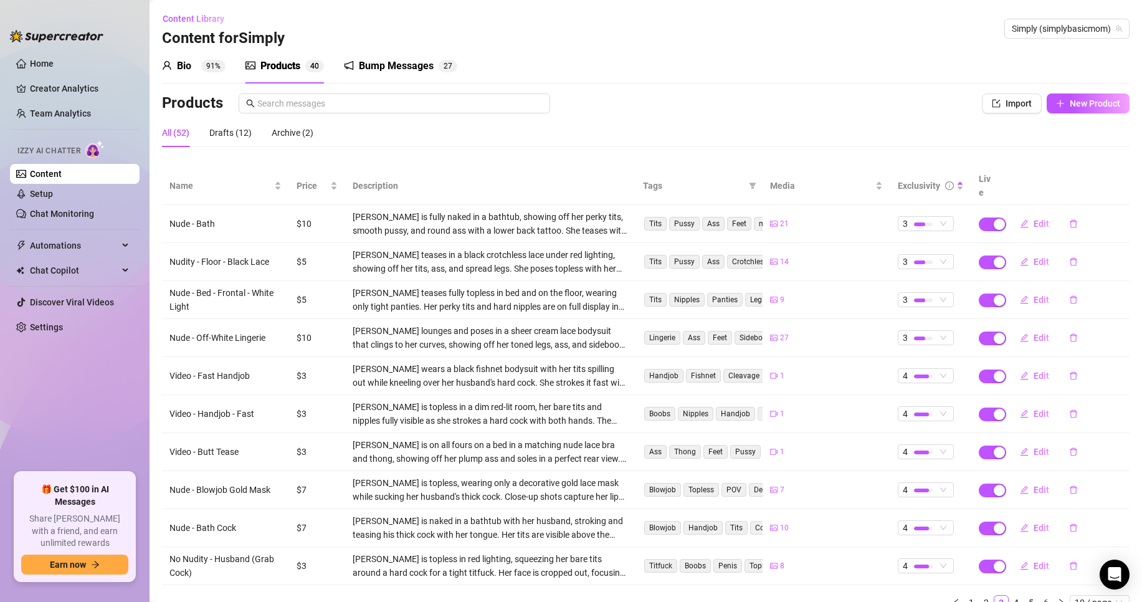
scroll to position [42, 0]
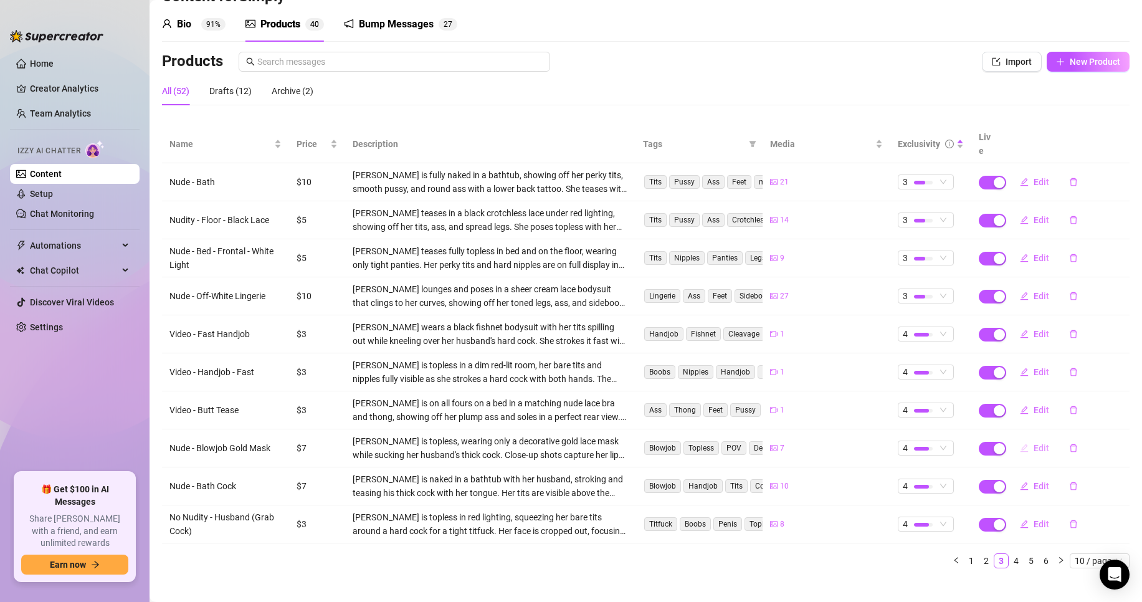
click at [1034, 443] on span "Edit" at bounding box center [1042, 448] width 16 height 10
type textarea "Type your message here..."
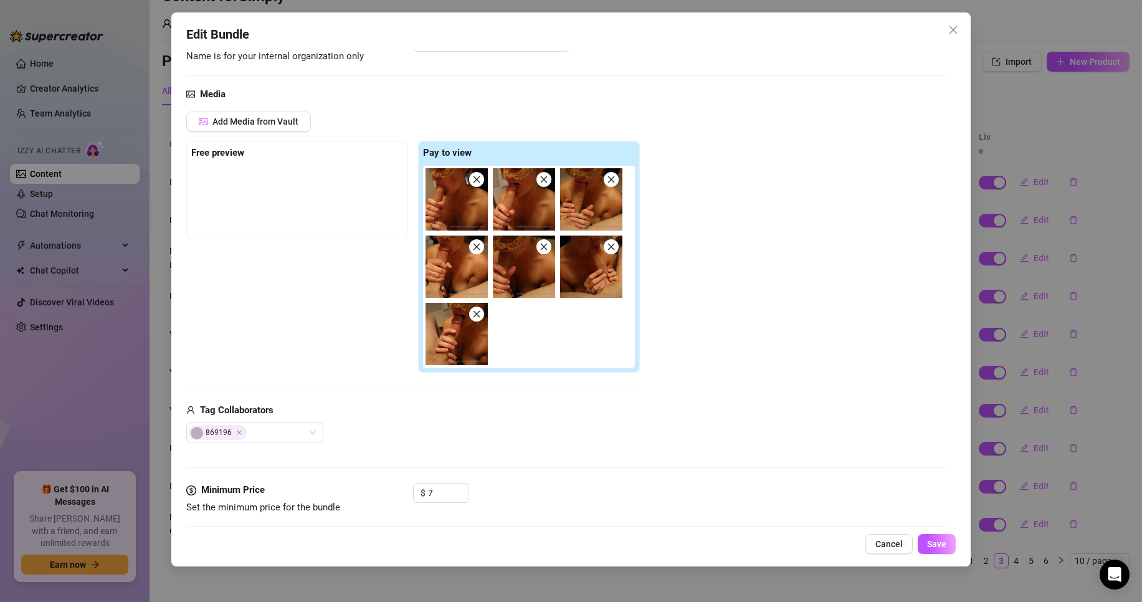
scroll to position [125, 0]
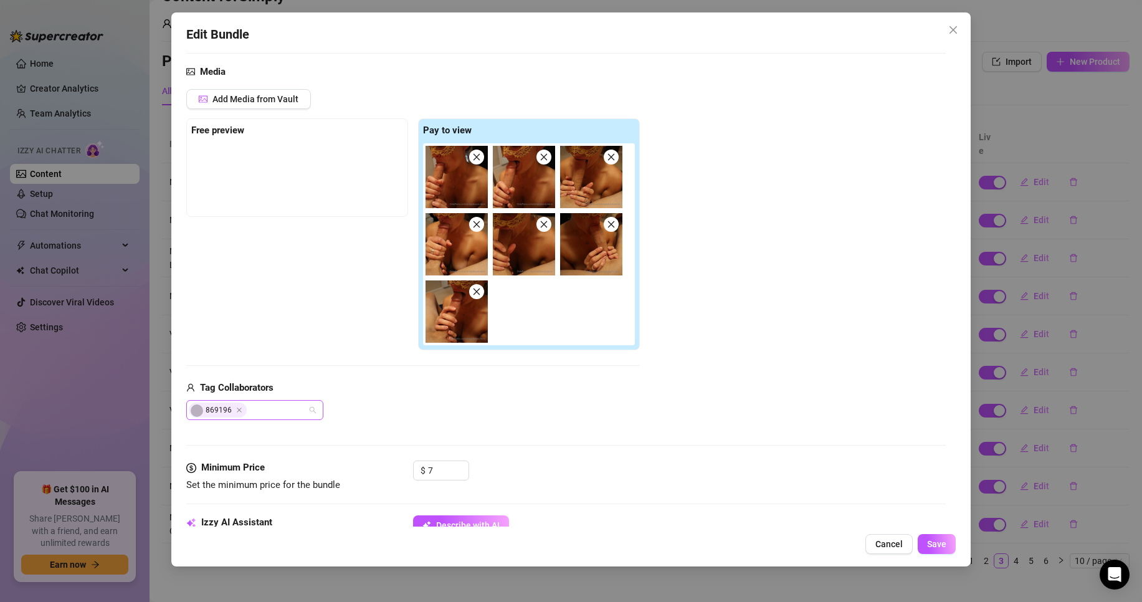
click at [312, 414] on div "869196" at bounding box center [254, 410] width 137 height 20
click at [440, 415] on div "869196" at bounding box center [413, 410] width 454 height 20
click at [901, 552] on button "Cancel" at bounding box center [888, 544] width 47 height 20
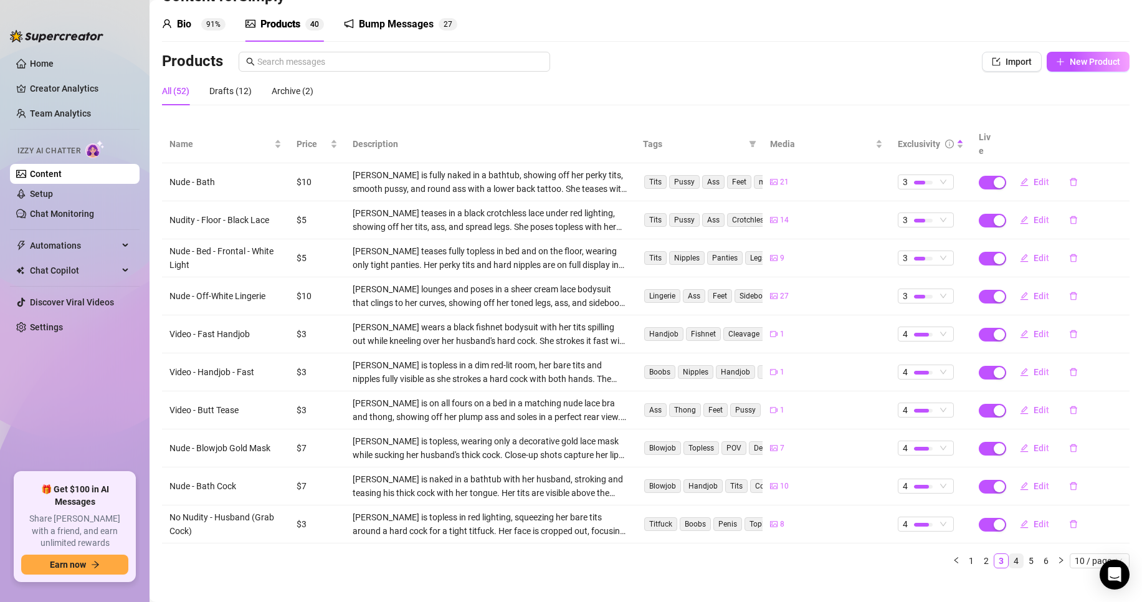
click at [1009, 554] on link "4" at bounding box center [1016, 561] width 14 height 14
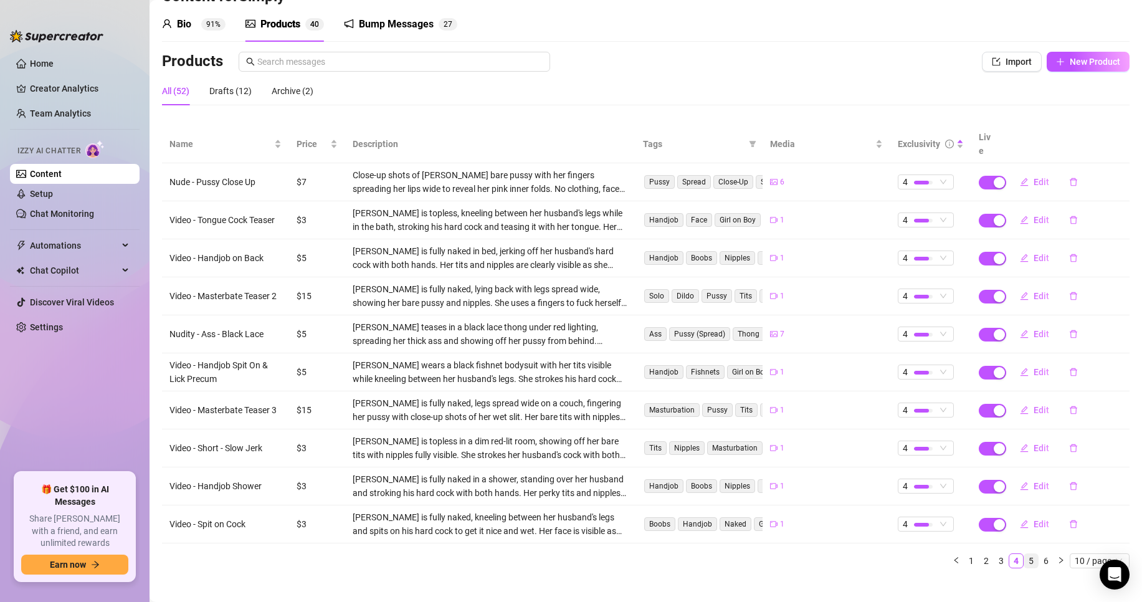
click at [1025, 554] on link "5" at bounding box center [1031, 561] width 14 height 14
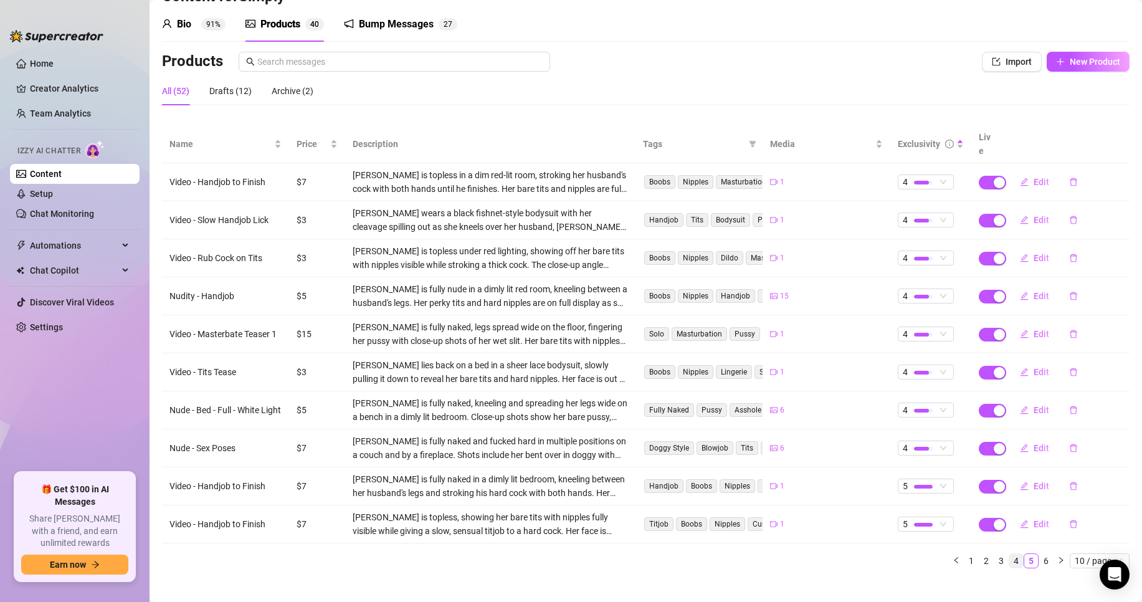
click at [1009, 554] on link "4" at bounding box center [1016, 561] width 14 height 14
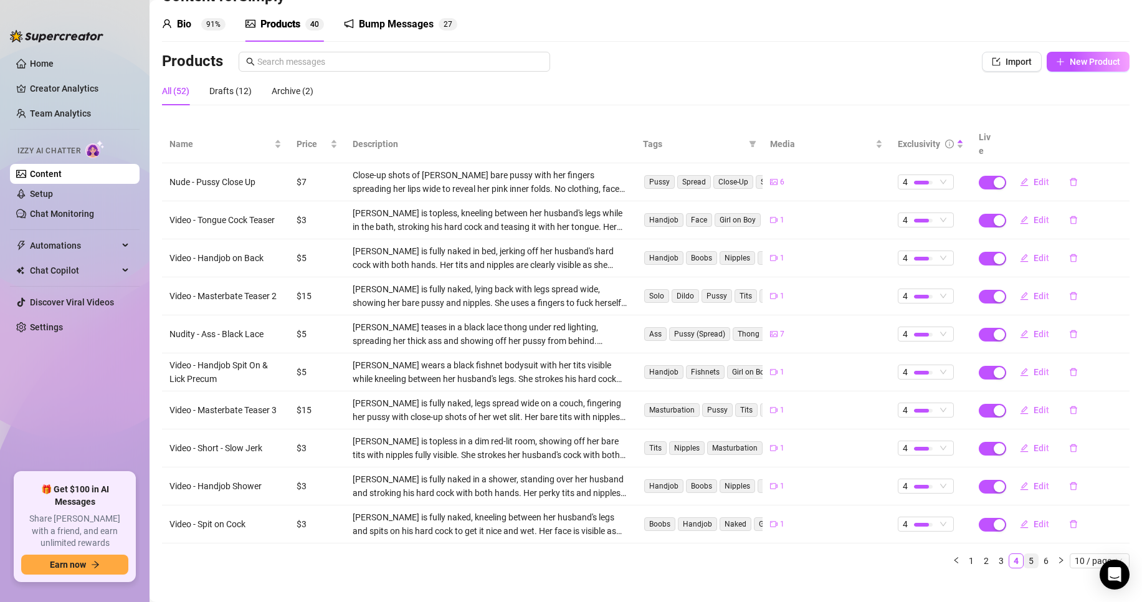
click at [1024, 554] on link "5" at bounding box center [1031, 561] width 14 height 14
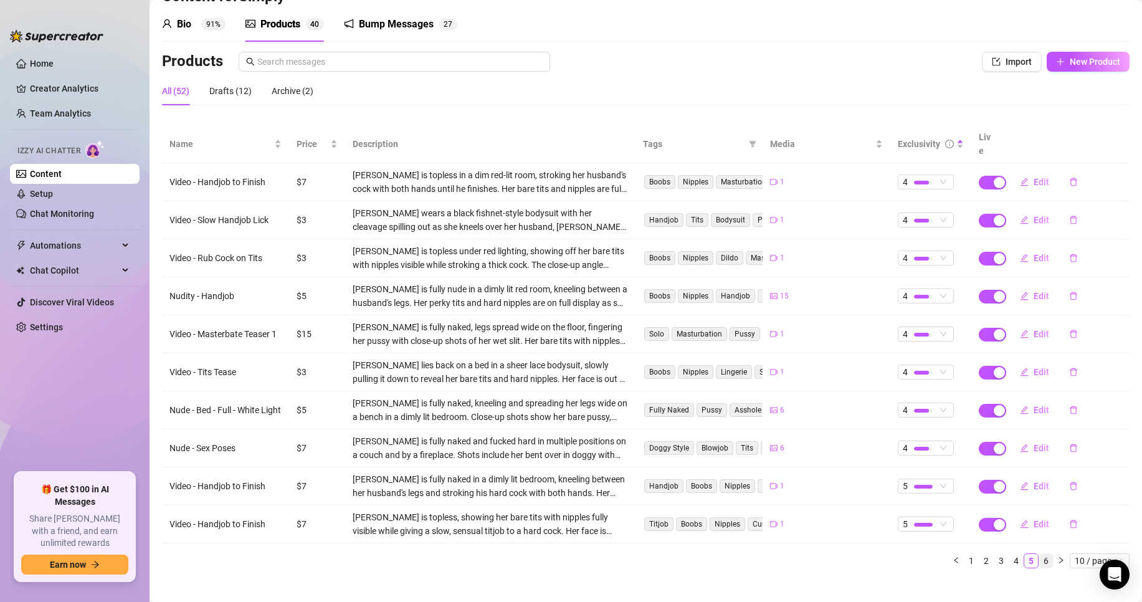
click at [1039, 554] on link "6" at bounding box center [1046, 561] width 14 height 14
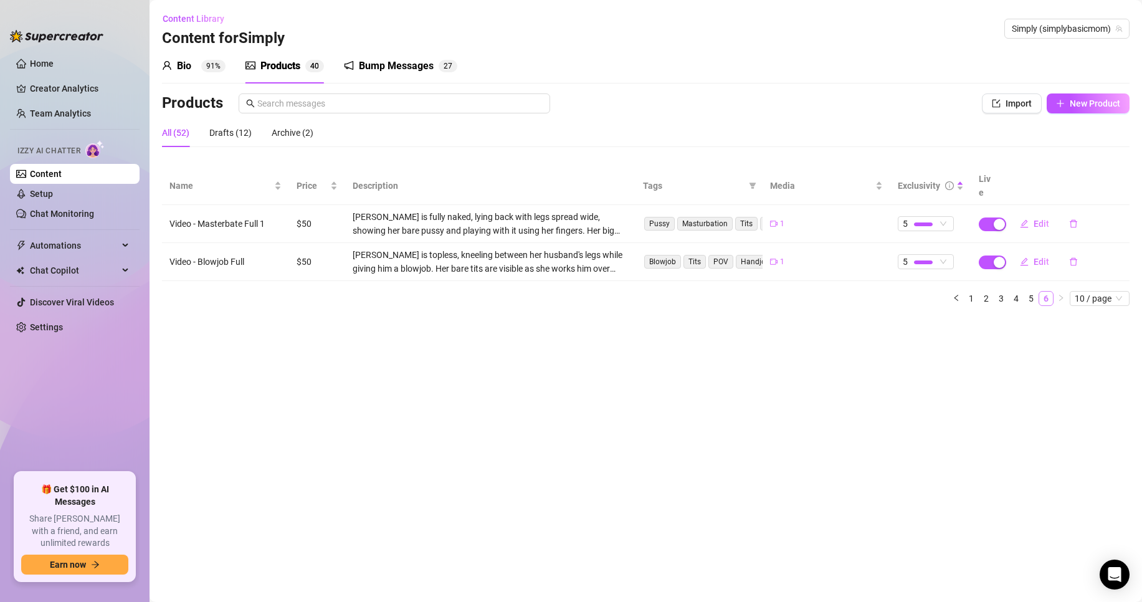
scroll to position [0, 0]
click at [53, 199] on link "Setup" at bounding box center [41, 194] width 23 height 10
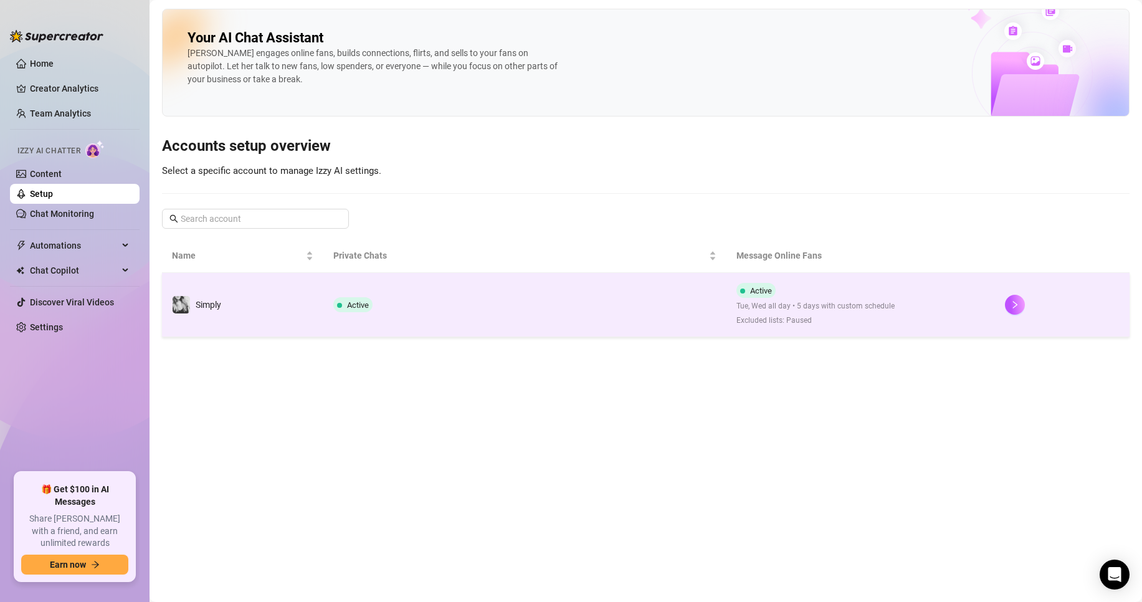
click at [368, 302] on span "Active" at bounding box center [358, 304] width 22 height 9
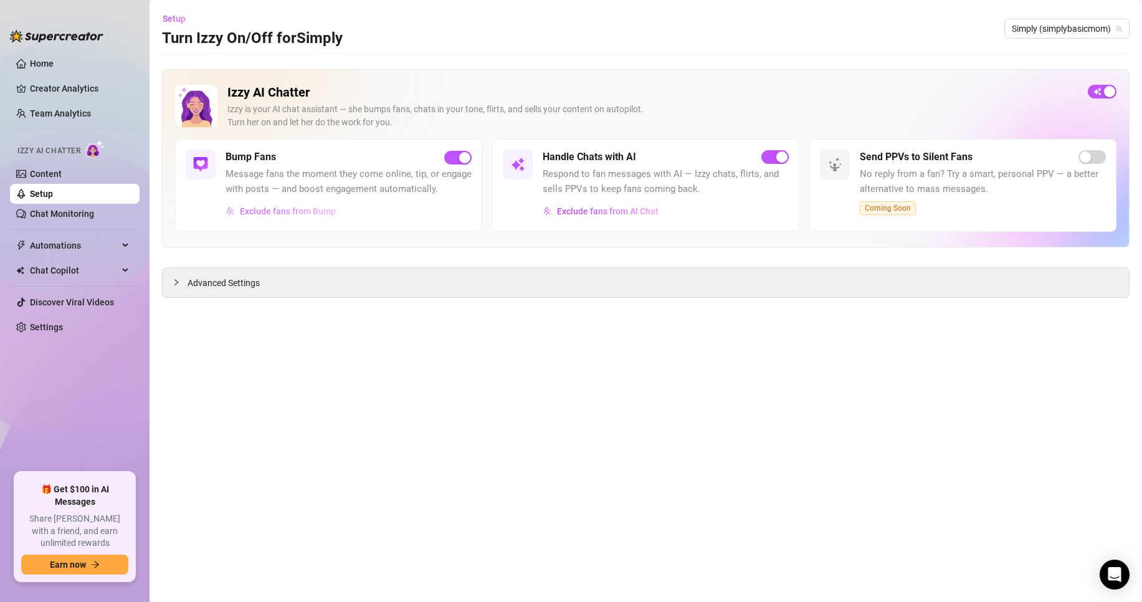
click at [275, 211] on span "Exclude fans from Bump" at bounding box center [288, 211] width 96 height 10
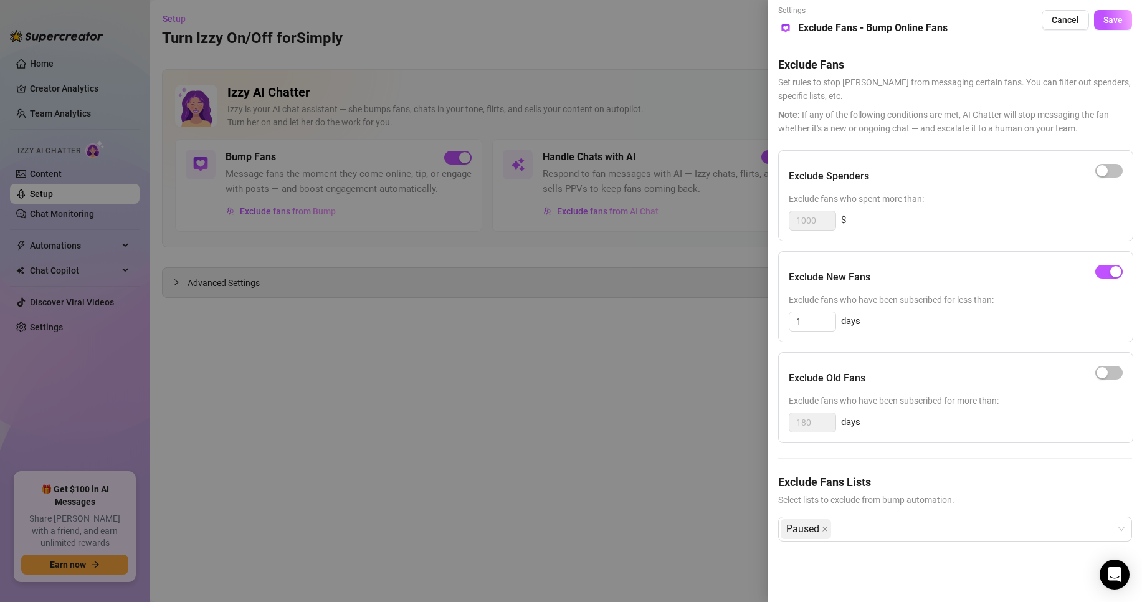
click at [313, 283] on div at bounding box center [571, 301] width 1142 height 602
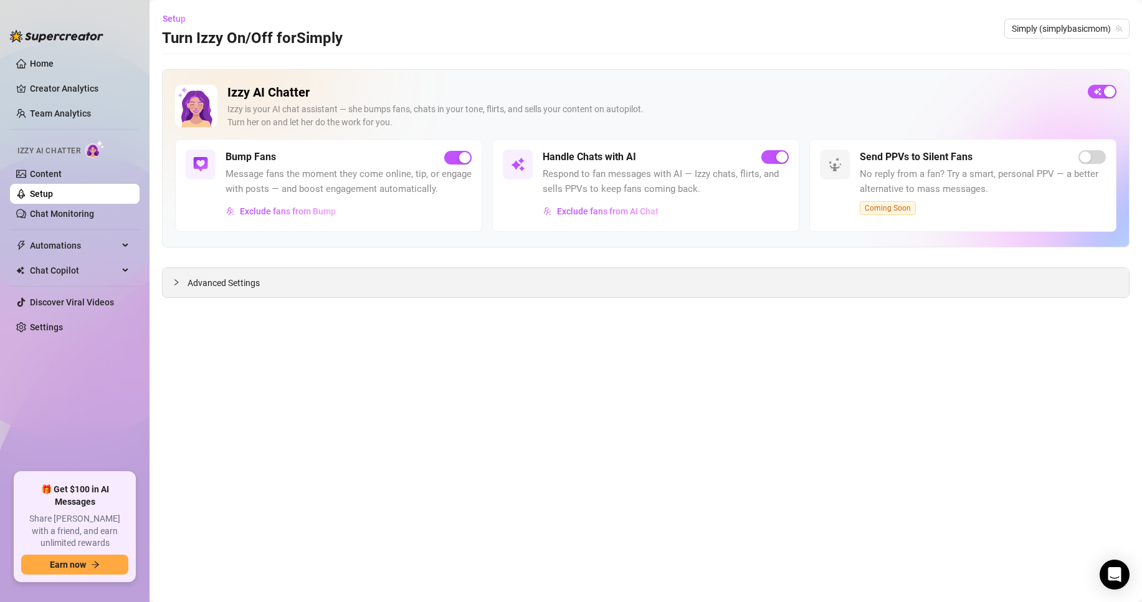
click at [275, 289] on div "Advanced Settings" at bounding box center [646, 282] width 966 height 29
click at [254, 282] on span "Advanced Settings" at bounding box center [224, 283] width 72 height 14
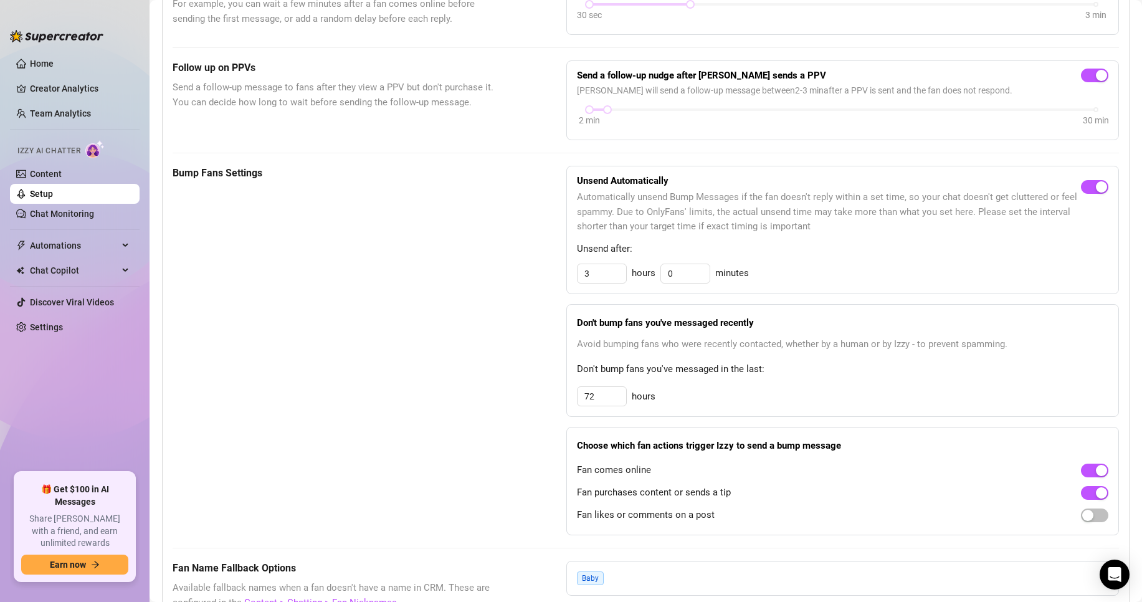
scroll to position [436, 0]
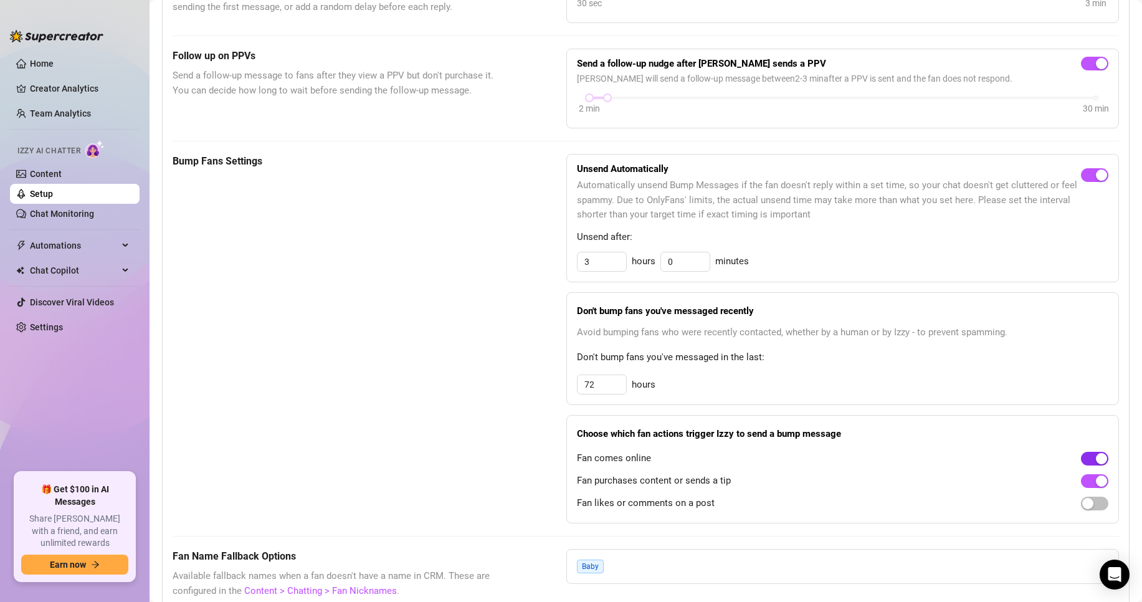
click at [1096, 464] on div "button" at bounding box center [1101, 458] width 11 height 11
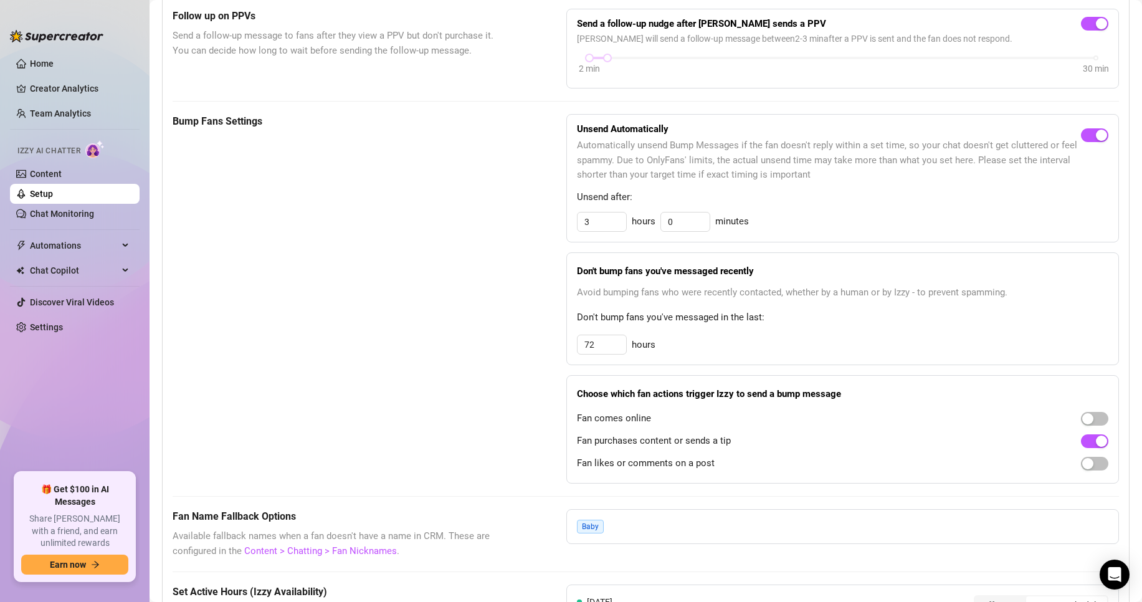
scroll to position [498, 0]
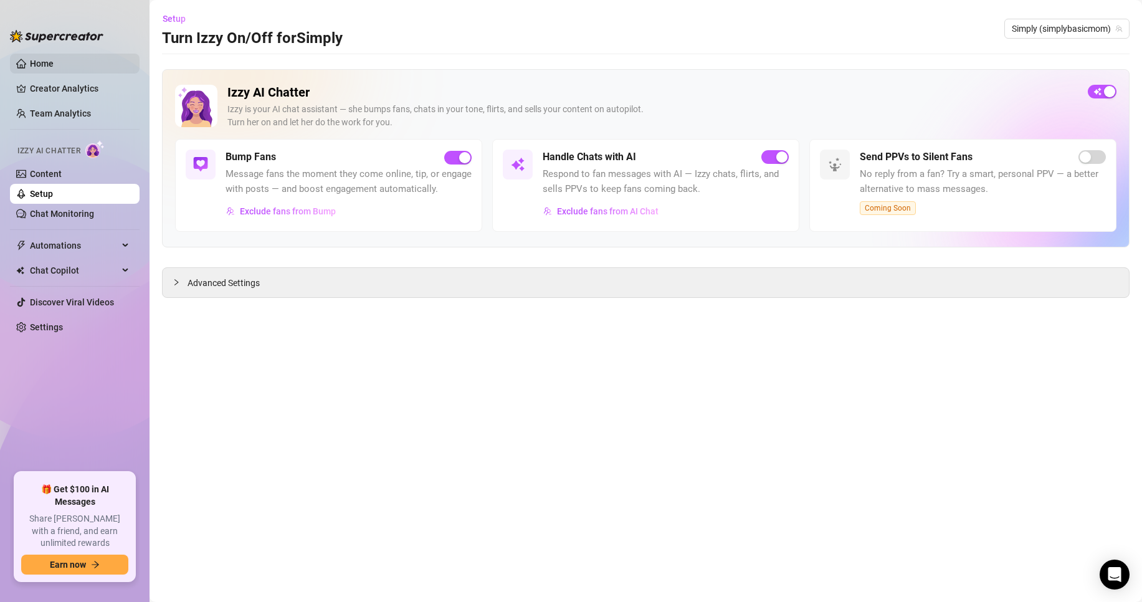
click at [35, 63] on link "Home" at bounding box center [42, 64] width 24 height 10
